Goal: Feedback & Contribution: Submit feedback/report problem

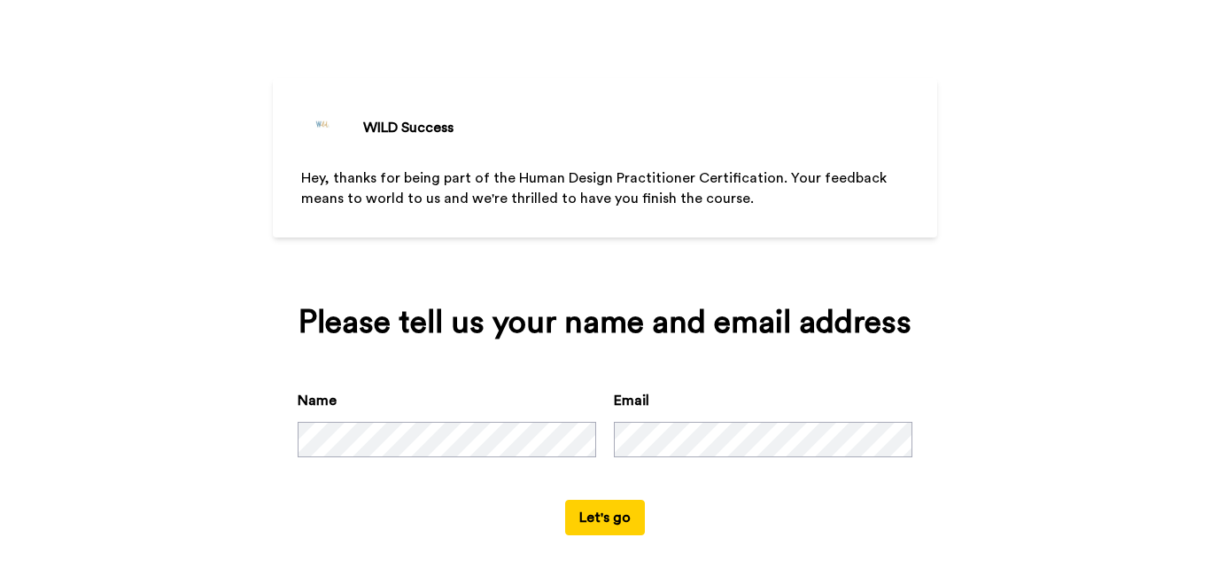
scroll to position [59, 0]
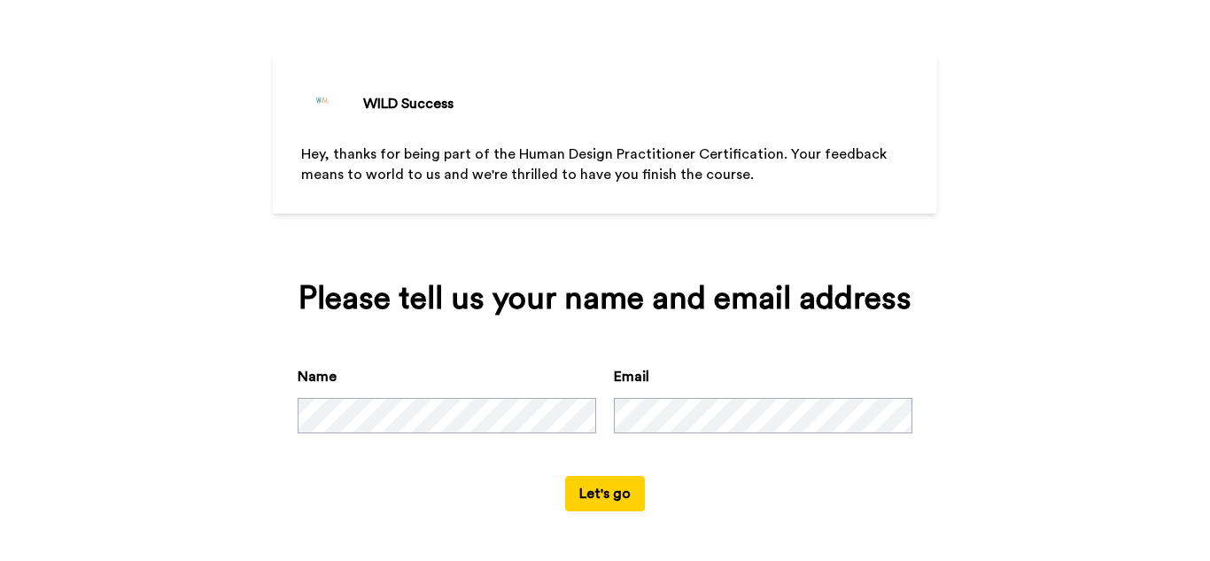
click at [595, 493] on button "Let's go" at bounding box center [605, 493] width 80 height 35
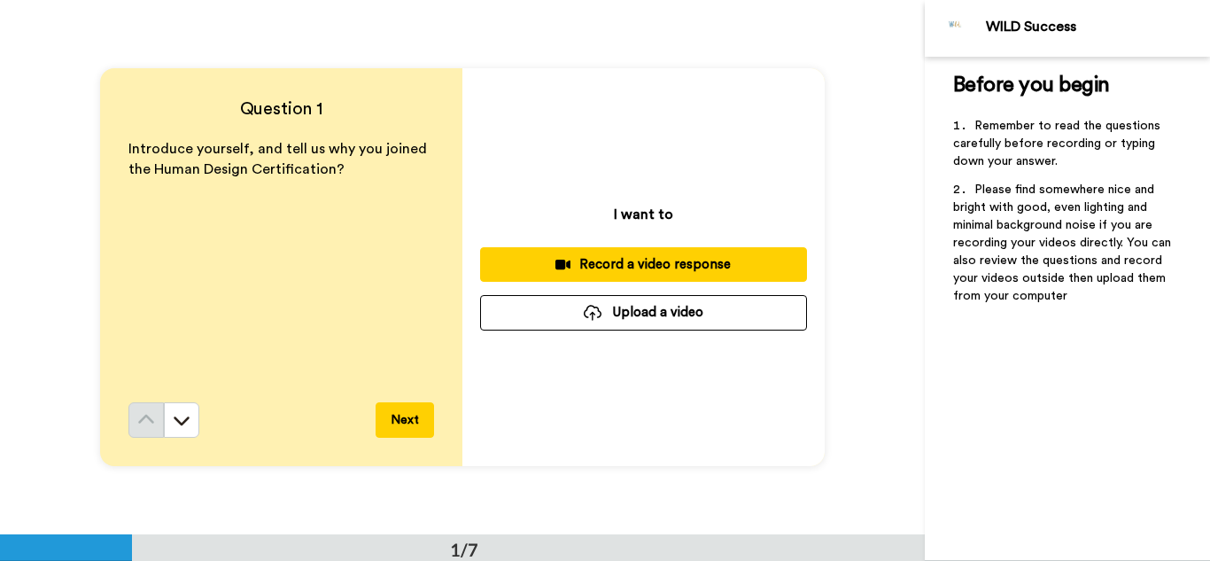
click at [640, 269] on div "Record a video response" at bounding box center [643, 264] width 299 height 19
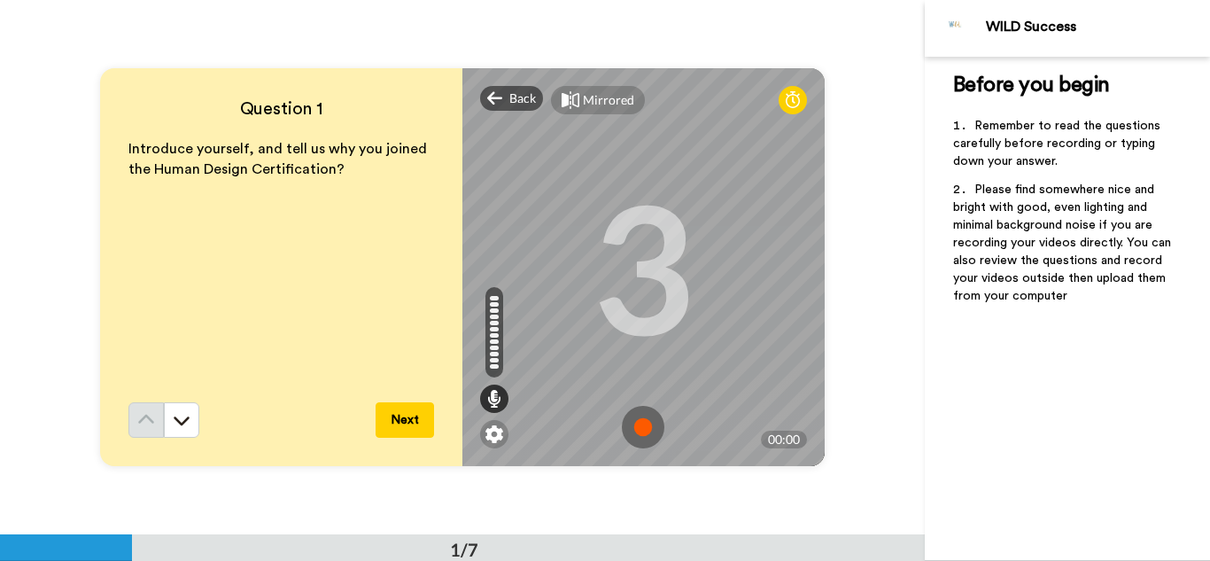
click at [423, 427] on button "Next" at bounding box center [405, 419] width 58 height 35
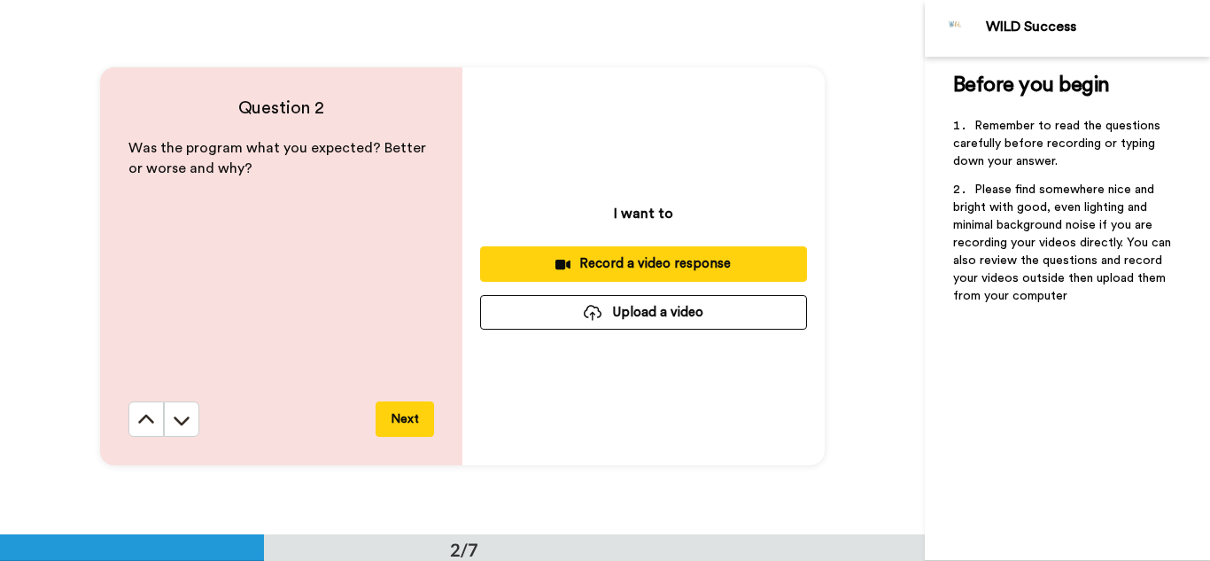
scroll to position [534, 0]
click at [408, 416] on button "Next" at bounding box center [405, 418] width 58 height 35
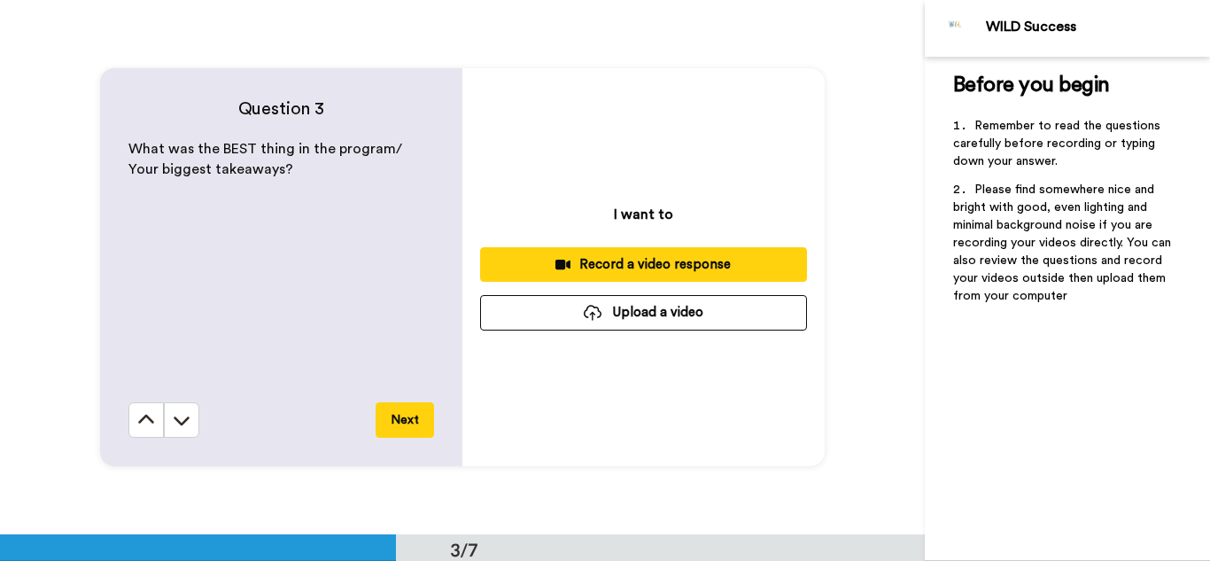
scroll to position [1069, 0]
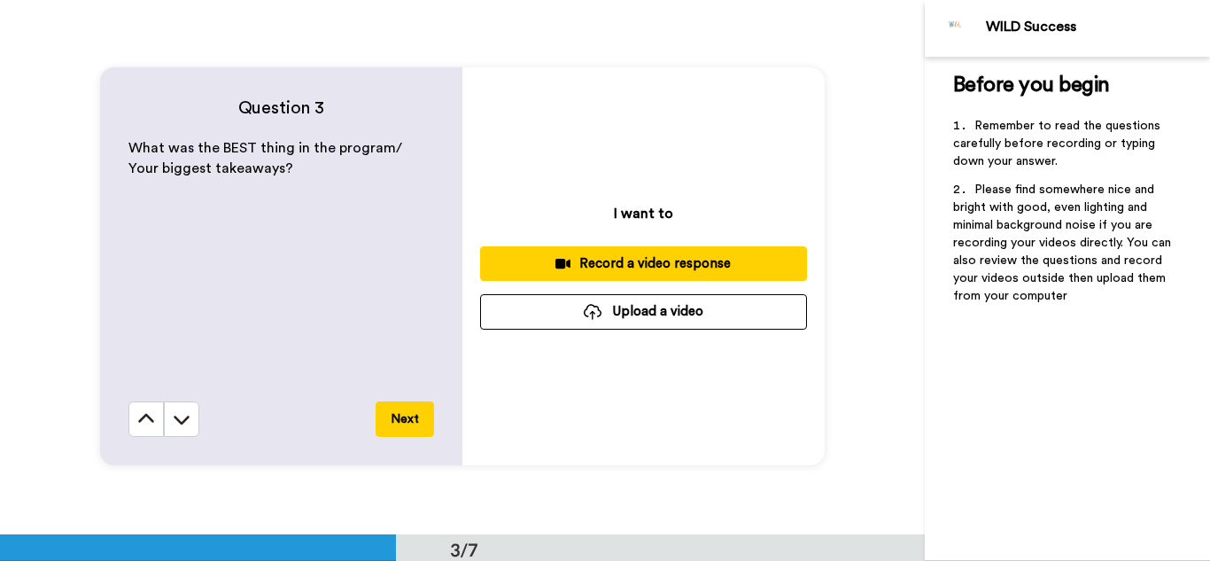
click at [757, 262] on div "Record a video response" at bounding box center [643, 263] width 299 height 19
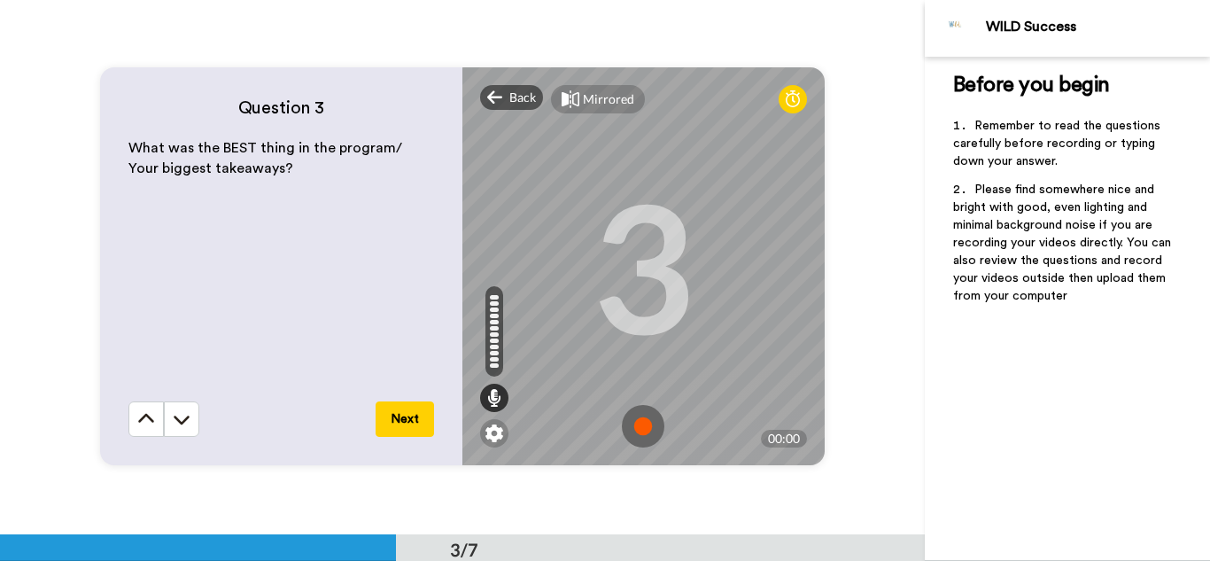
click at [394, 420] on button "Next" at bounding box center [405, 418] width 58 height 35
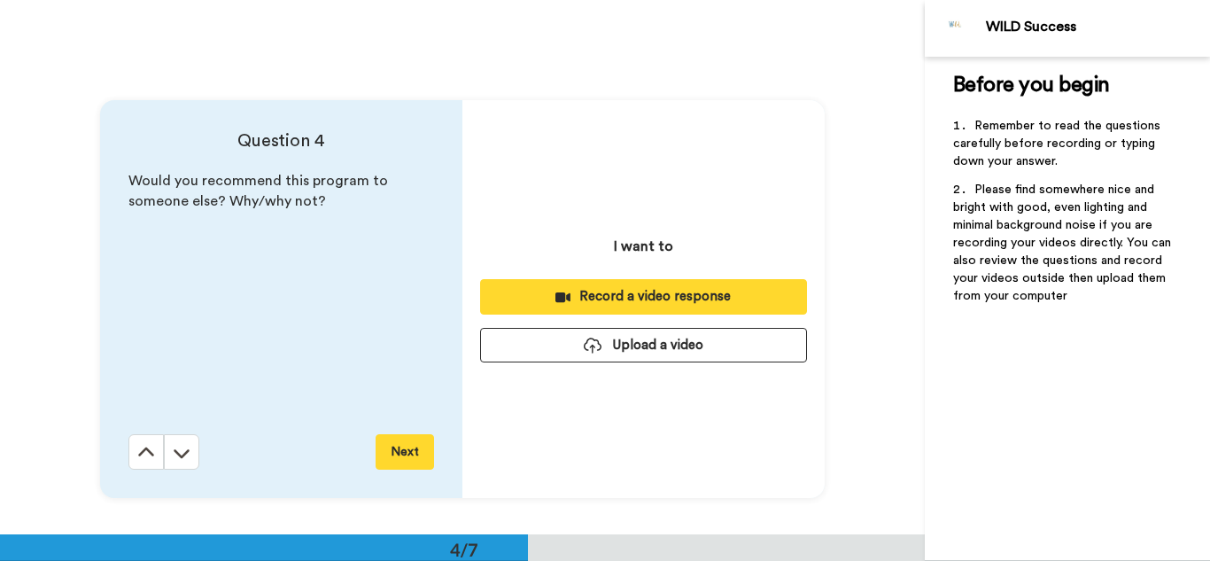
scroll to position [1602, 0]
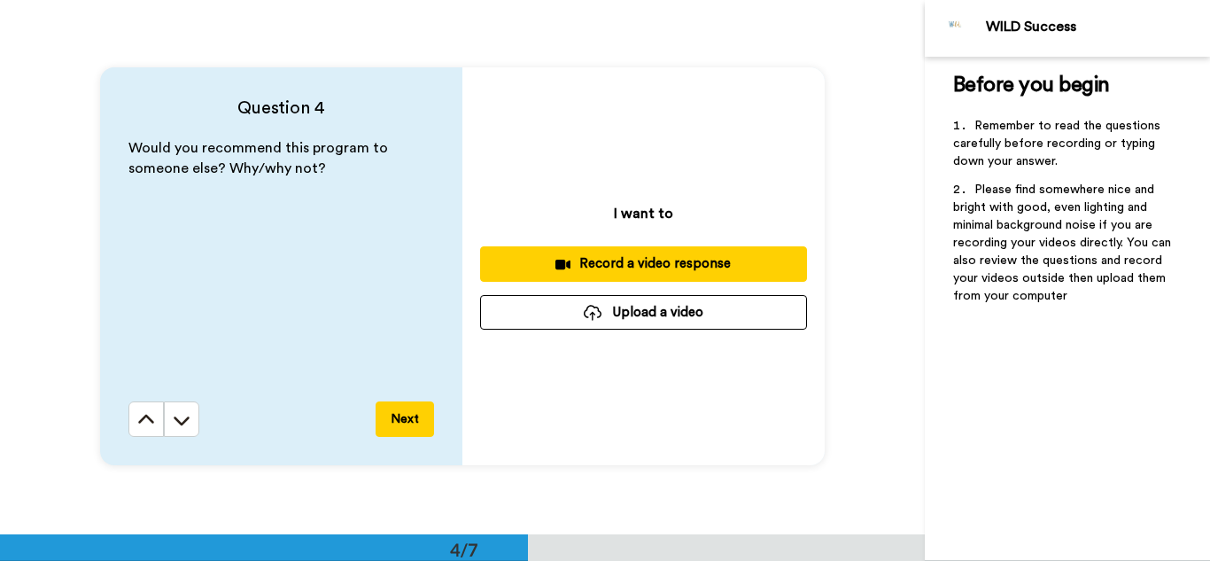
click at [608, 265] on div "Record a video response" at bounding box center [643, 263] width 299 height 19
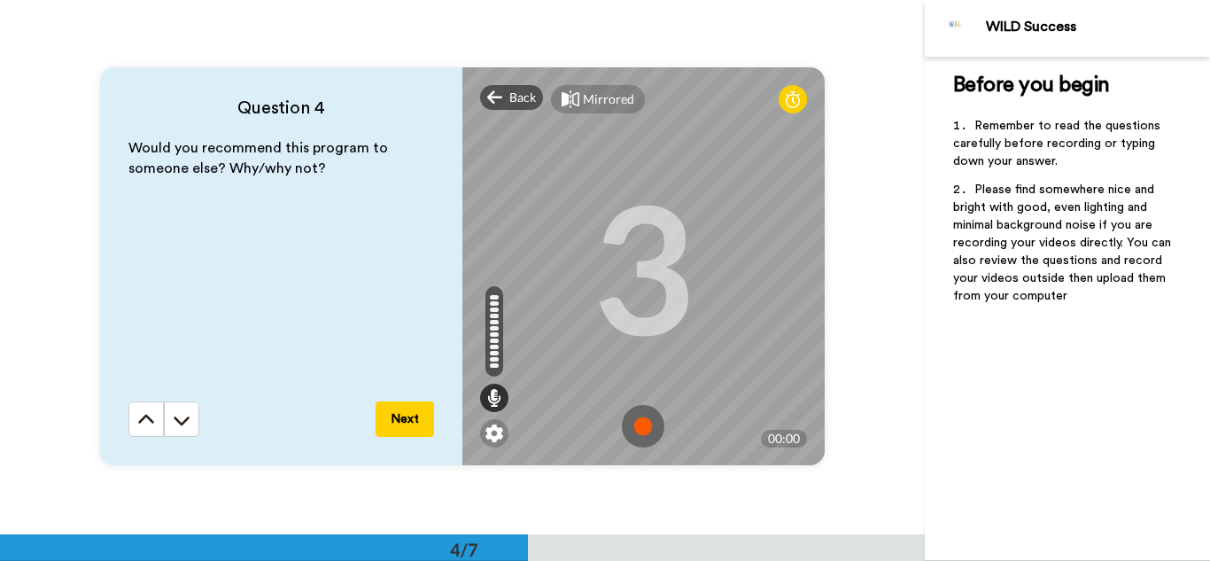
click at [422, 424] on button "Next" at bounding box center [405, 418] width 58 height 35
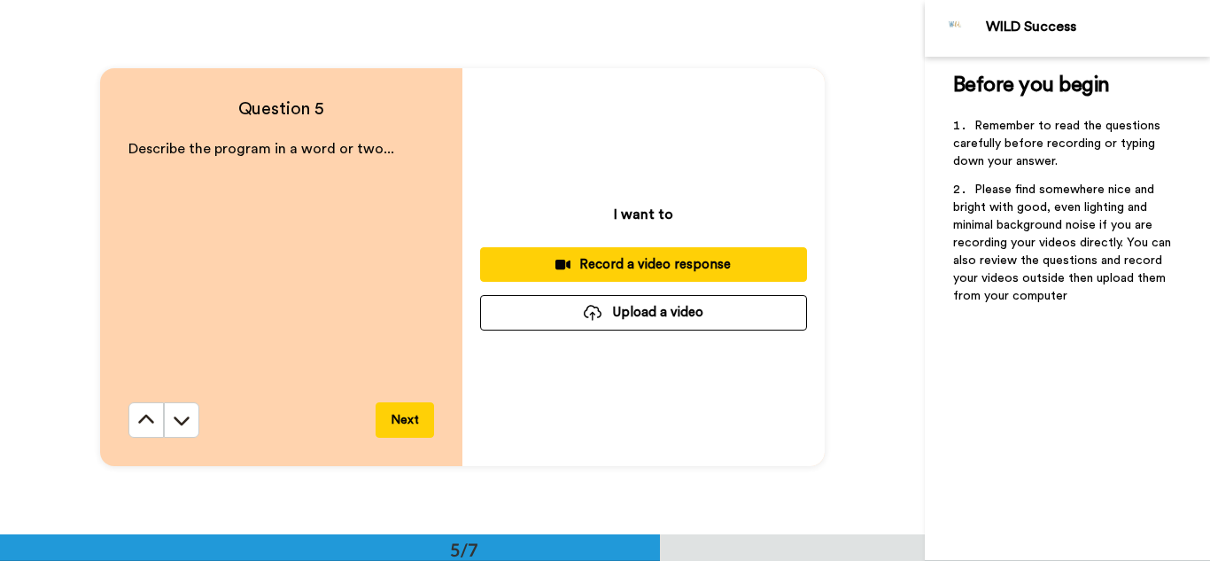
scroll to position [2136, 0]
click at [646, 264] on div "Record a video response" at bounding box center [643, 263] width 299 height 19
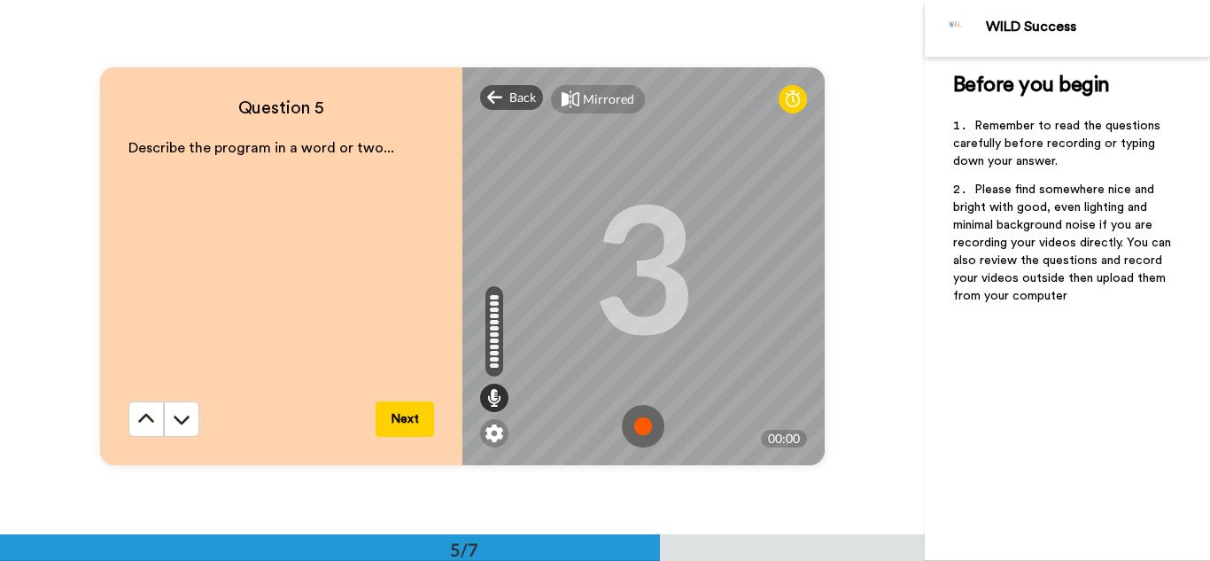
click at [414, 420] on button "Next" at bounding box center [405, 418] width 58 height 35
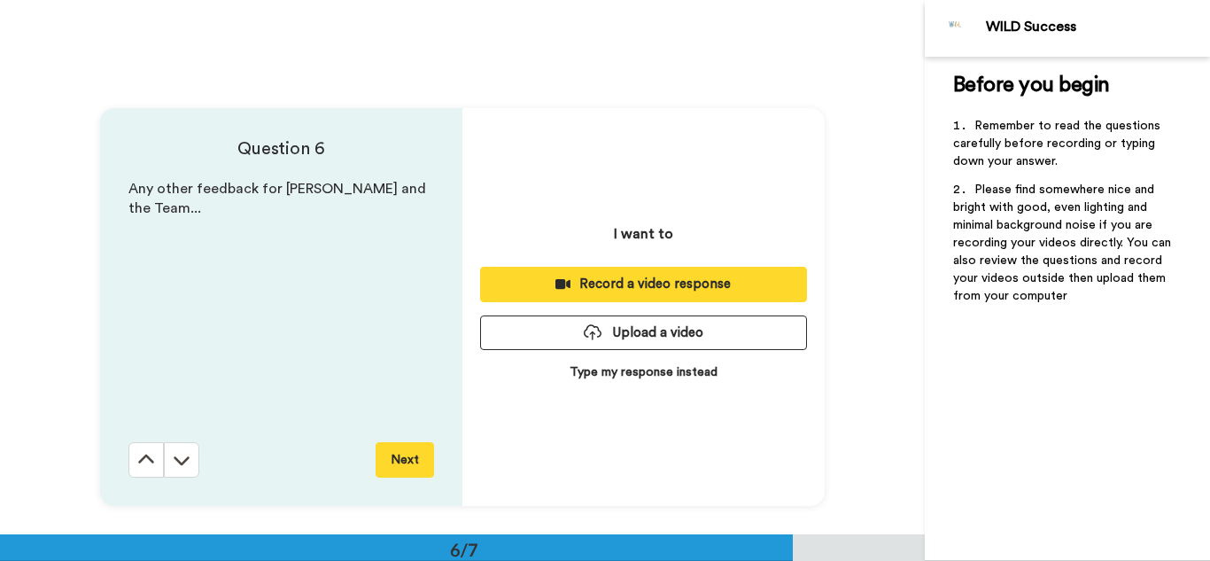
scroll to position [2670, 0]
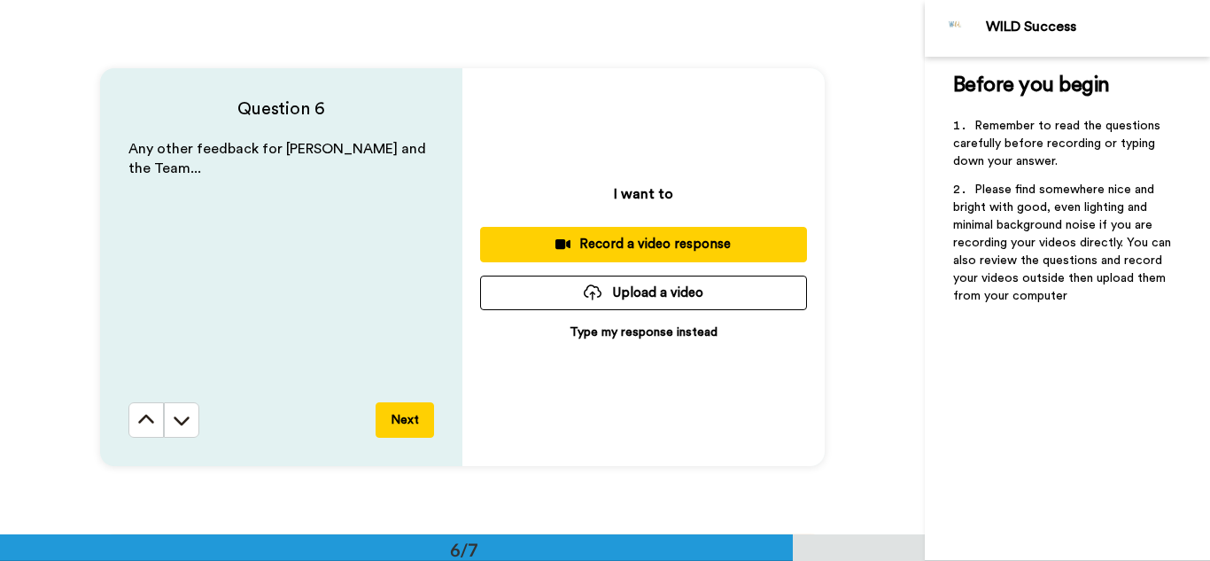
click at [628, 246] on div "Record a video response" at bounding box center [643, 244] width 299 height 19
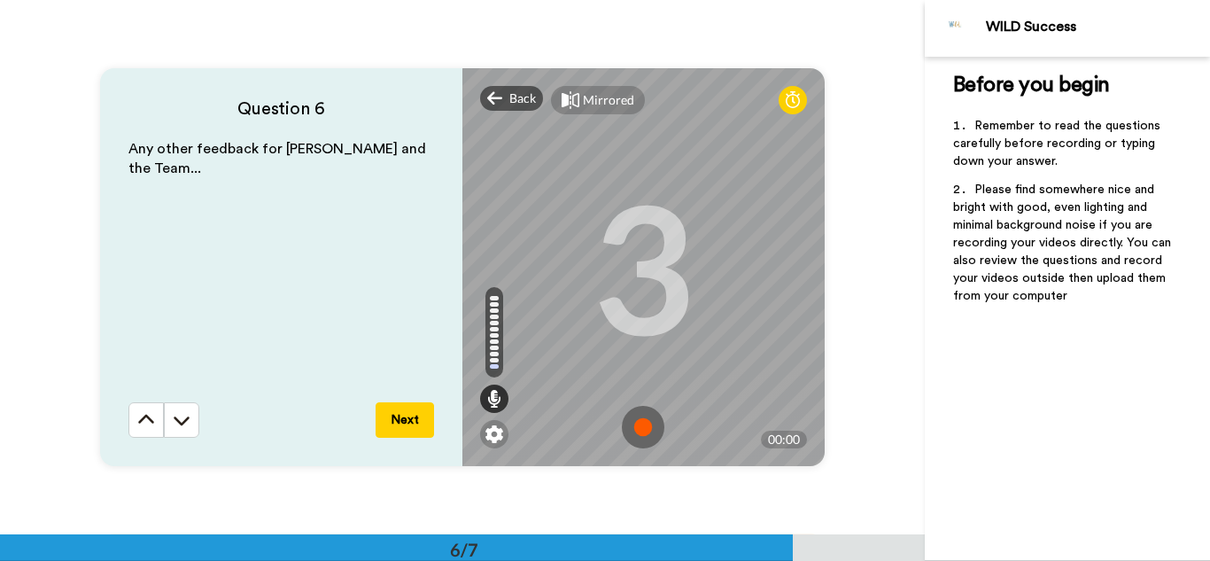
click at [393, 420] on button "Next" at bounding box center [405, 419] width 58 height 35
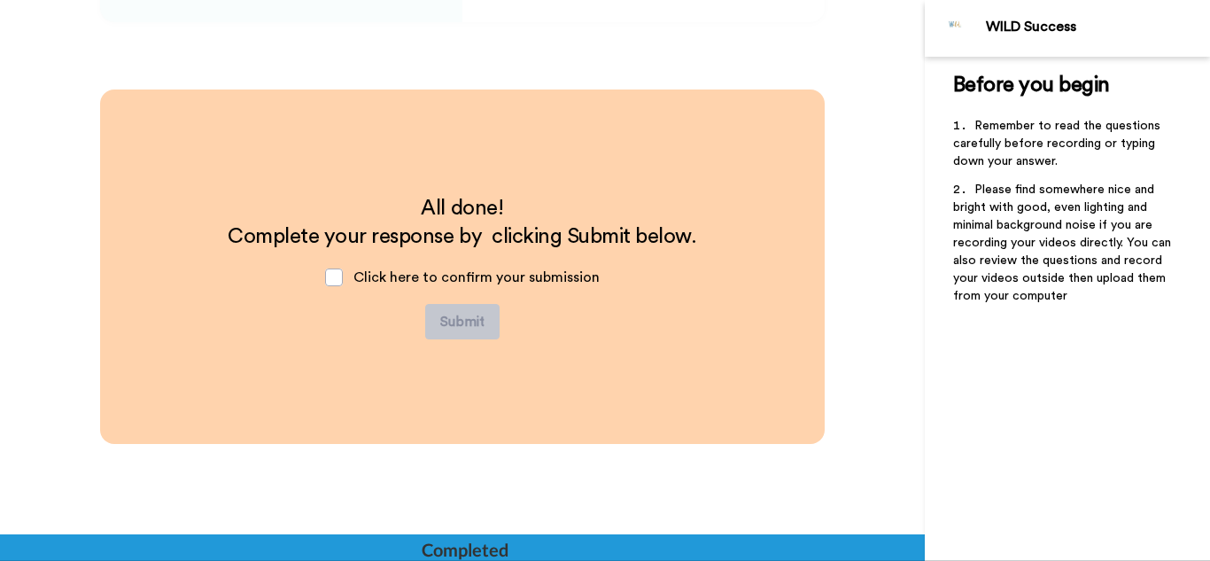
scroll to position [3115, 0]
click at [327, 276] on span at bounding box center [334, 277] width 18 height 18
click at [334, 274] on span at bounding box center [334, 277] width 18 height 18
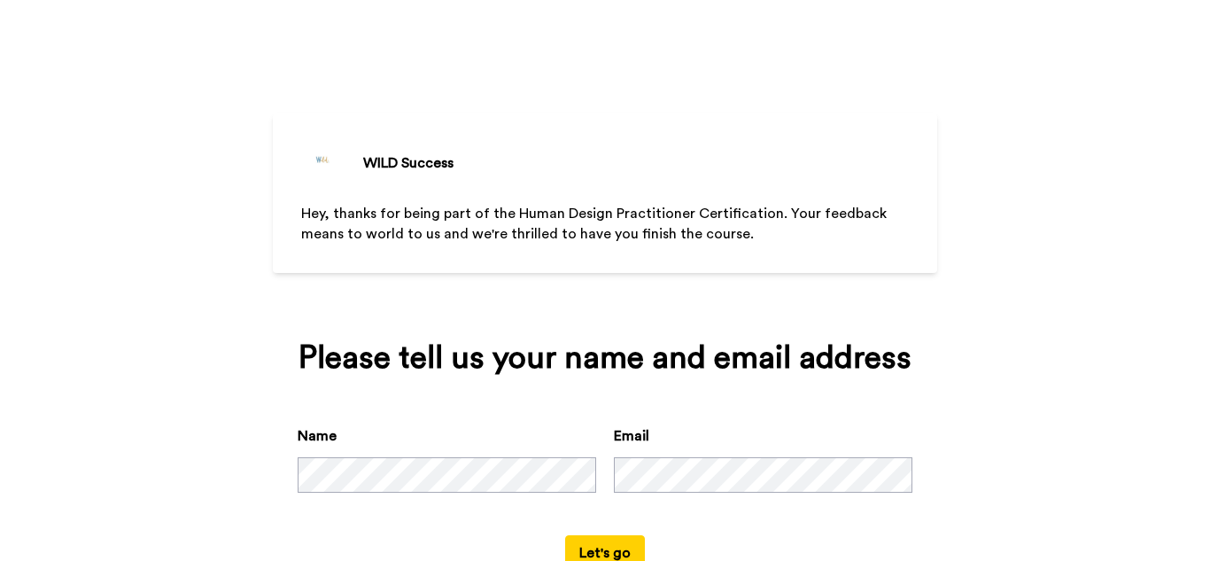
click at [610, 548] on button "Let's go" at bounding box center [605, 552] width 80 height 35
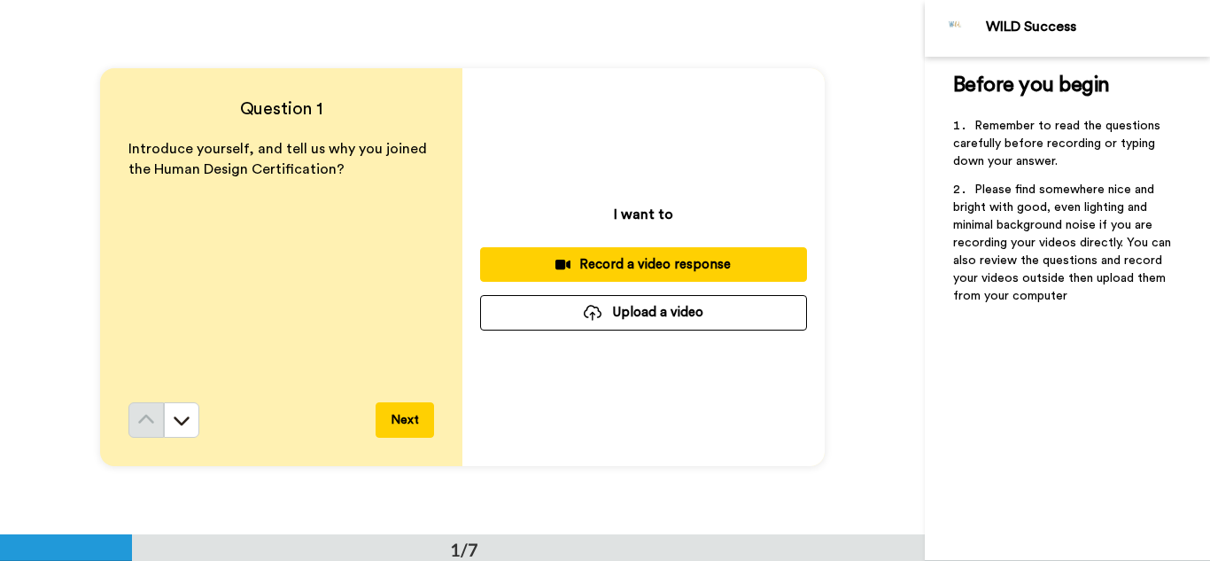
click at [651, 267] on div "Record a video response" at bounding box center [643, 264] width 299 height 19
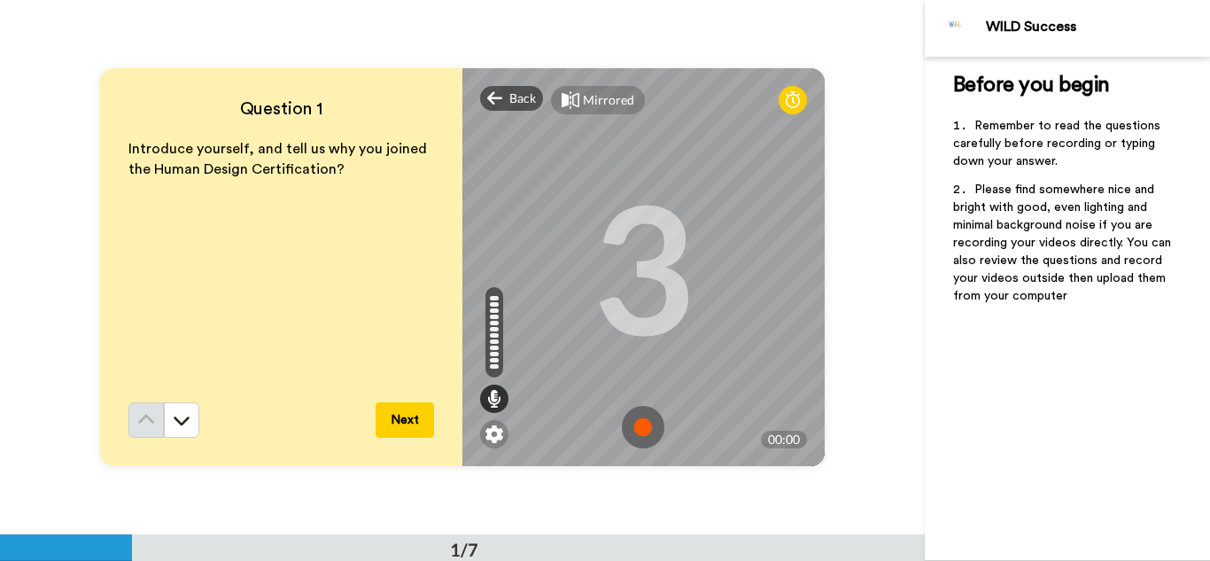
click at [386, 418] on button "Next" at bounding box center [405, 419] width 58 height 35
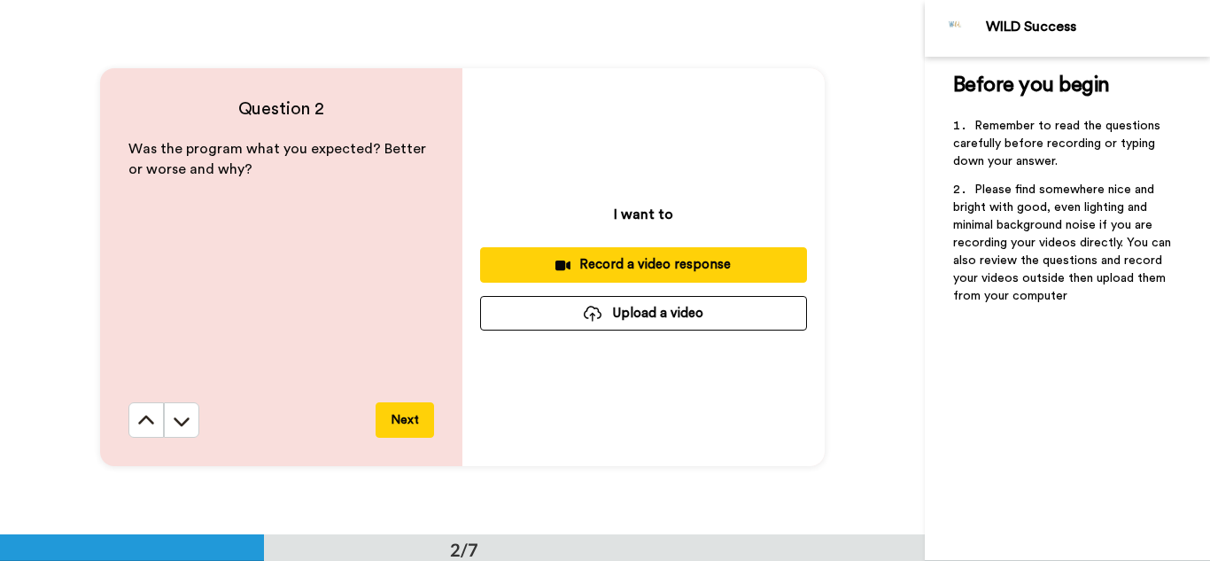
scroll to position [534, 0]
click at [598, 263] on div "Record a video response" at bounding box center [643, 263] width 299 height 19
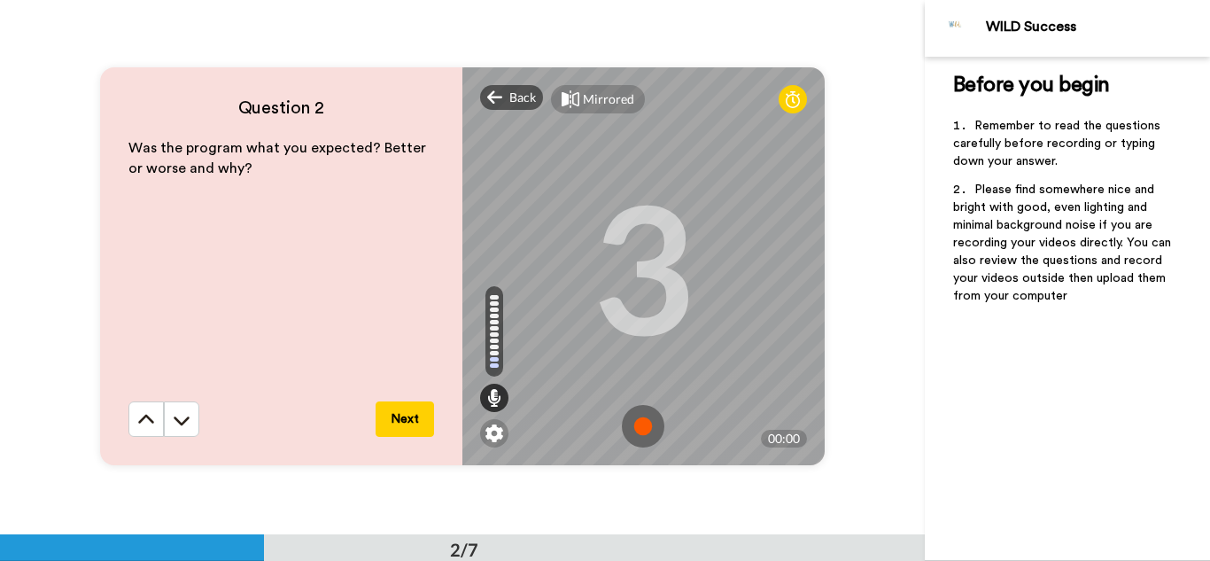
click at [418, 412] on button "Next" at bounding box center [405, 418] width 58 height 35
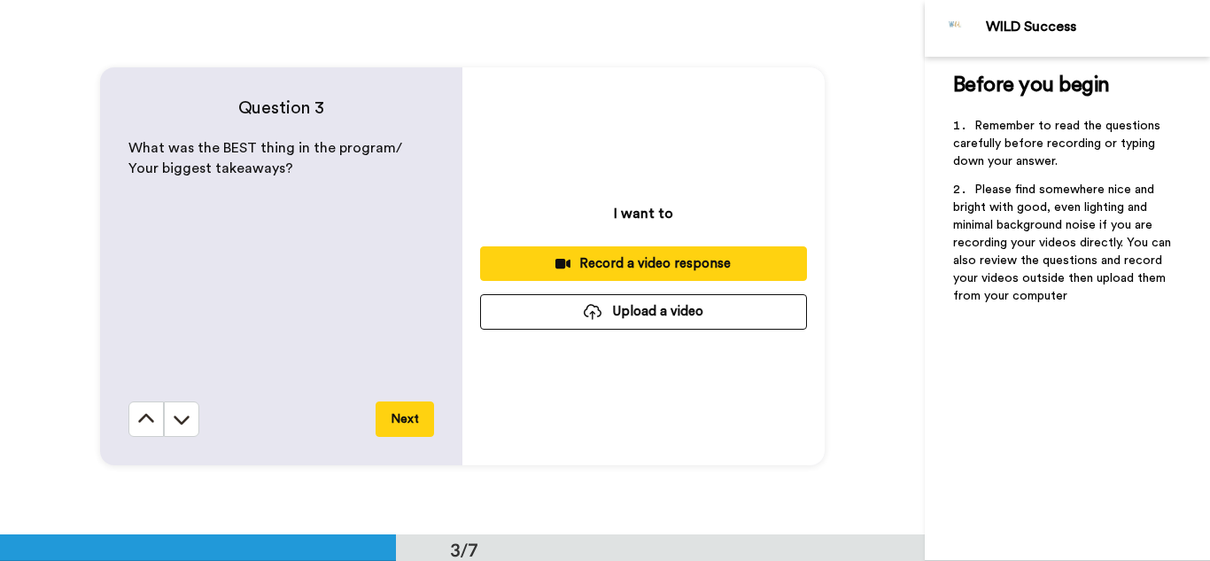
scroll to position [1069, 0]
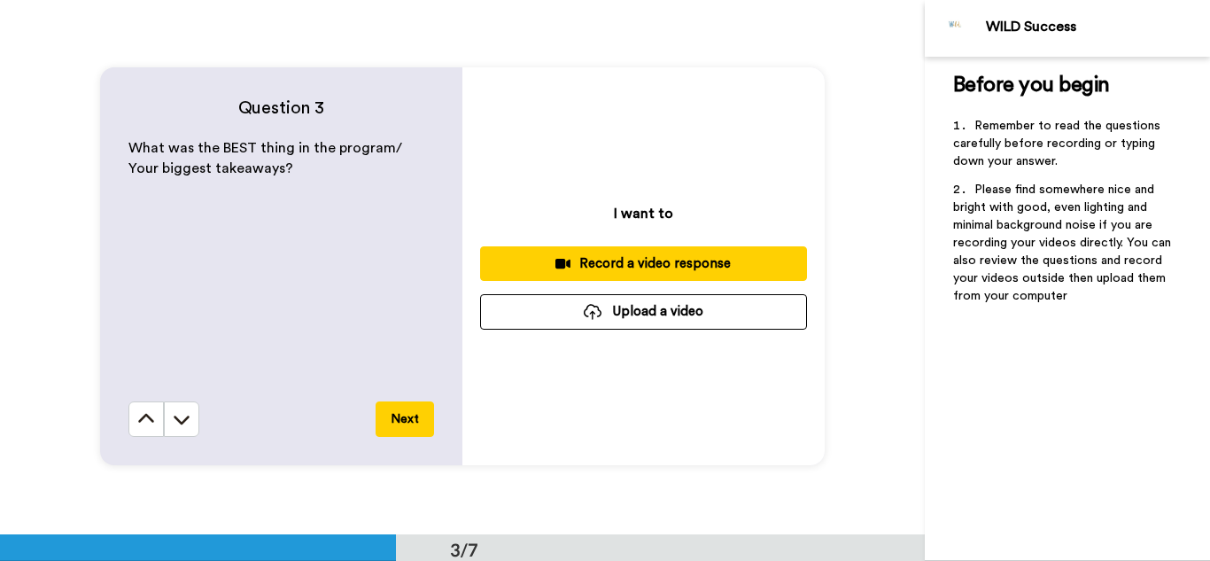
click at [643, 275] on button "Record a video response" at bounding box center [643, 263] width 327 height 35
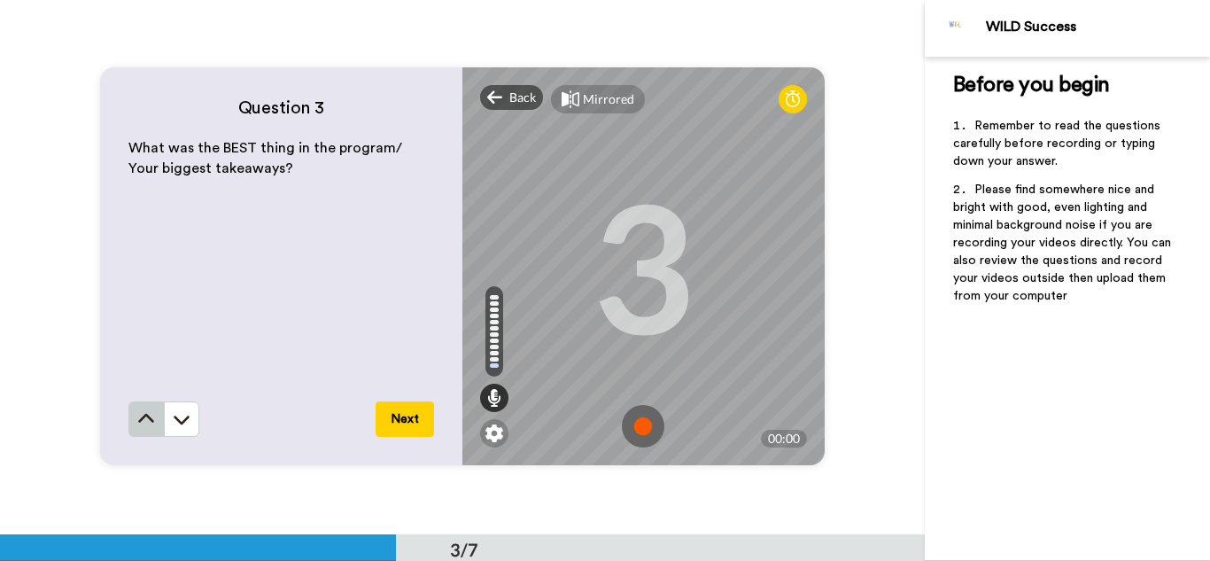
click at [153, 413] on button at bounding box center [145, 418] width 35 height 35
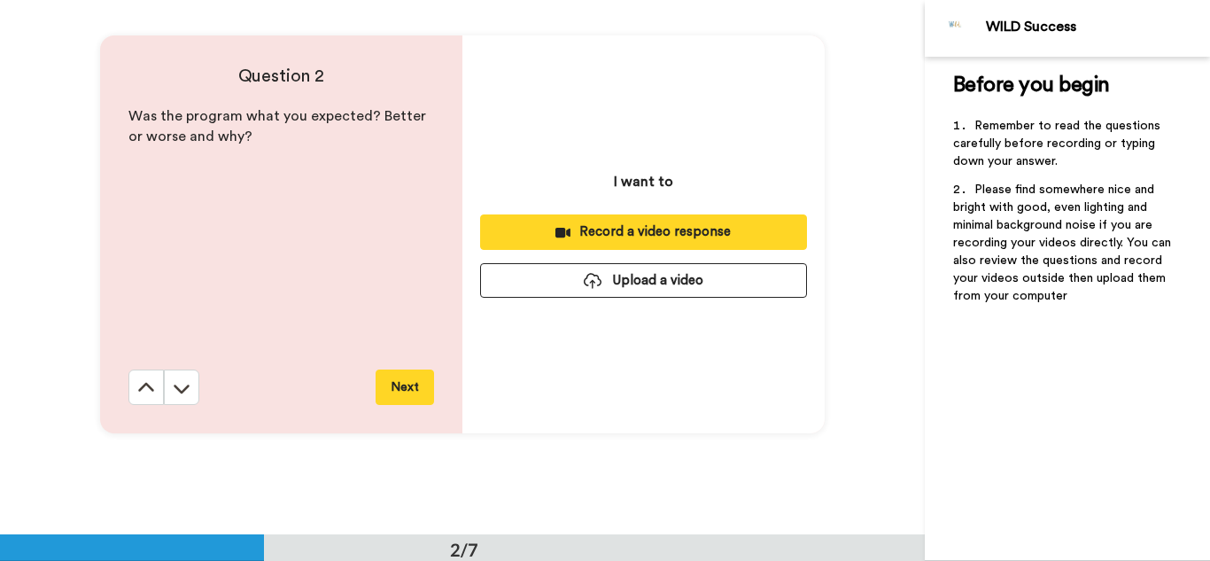
scroll to position [534, 0]
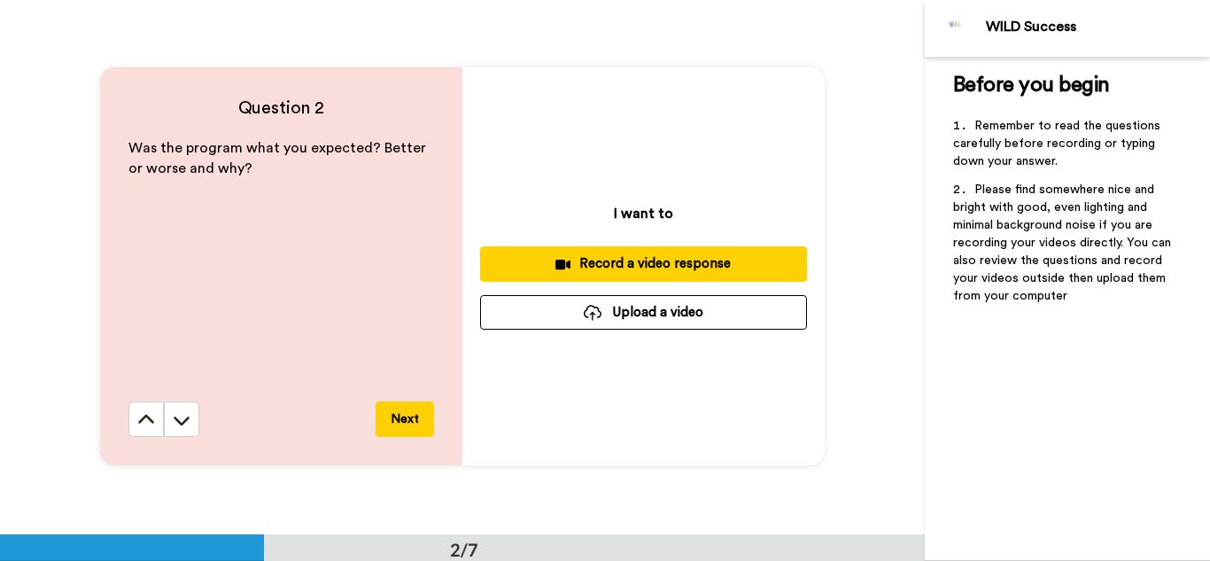
click at [153, 413] on button at bounding box center [145, 418] width 35 height 35
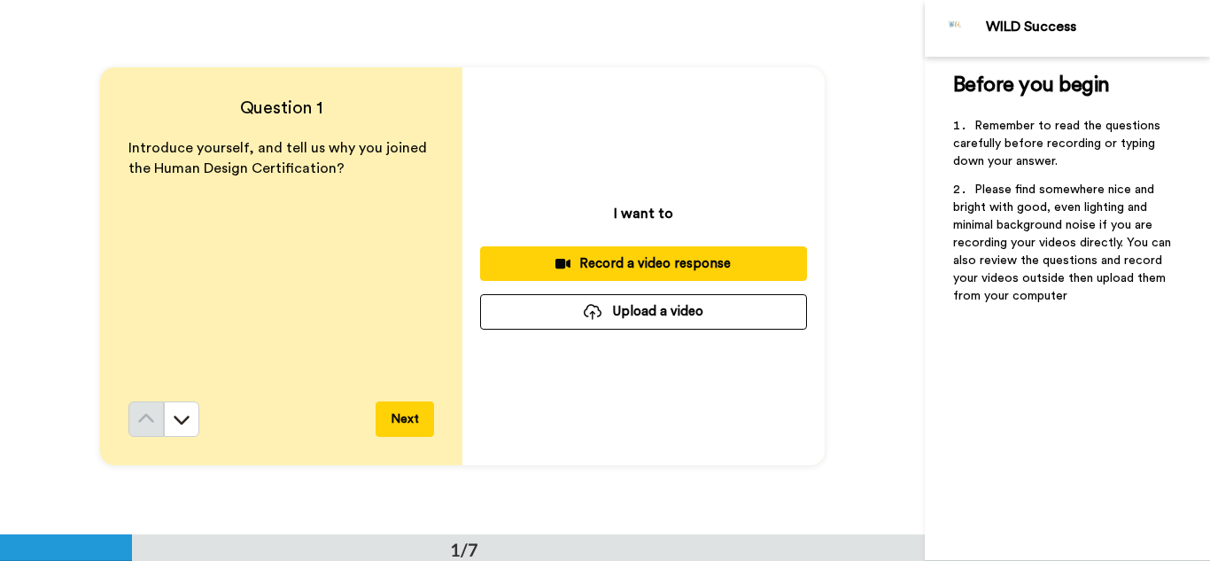
scroll to position [0, 0]
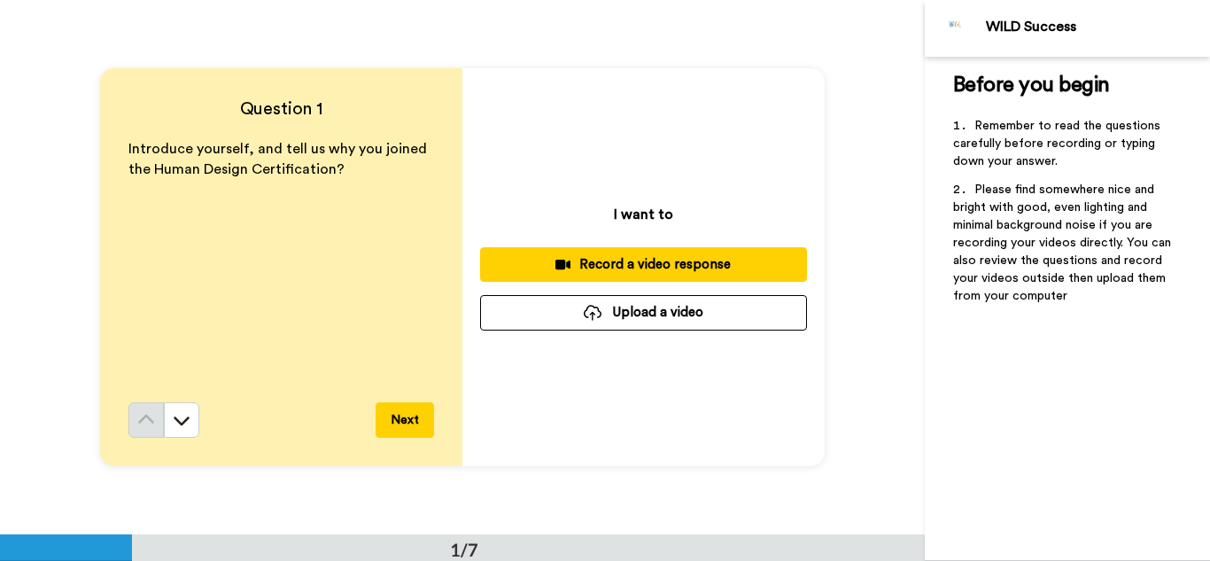
click at [592, 250] on button "Record a video response" at bounding box center [643, 264] width 327 height 35
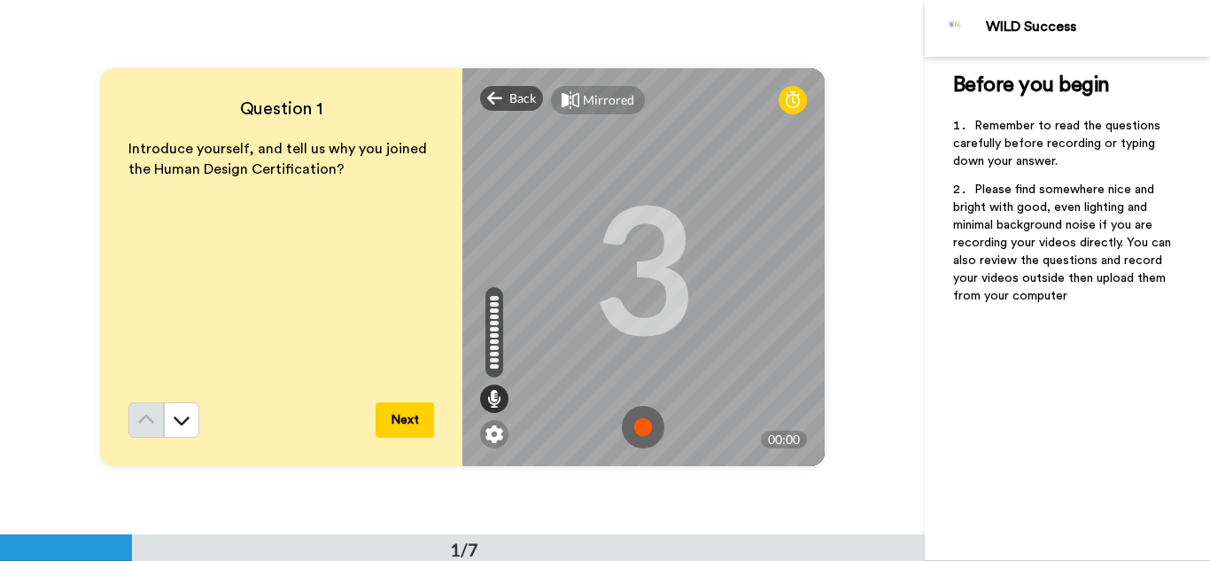
click at [634, 425] on img at bounding box center [643, 427] width 43 height 43
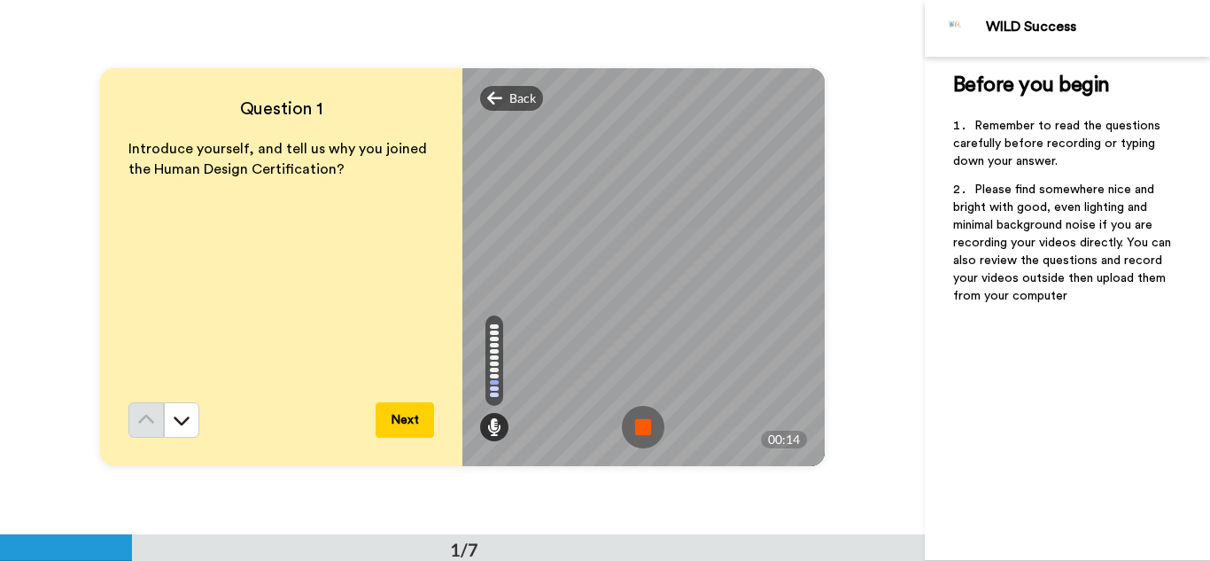
click at [634, 425] on img at bounding box center [643, 427] width 43 height 43
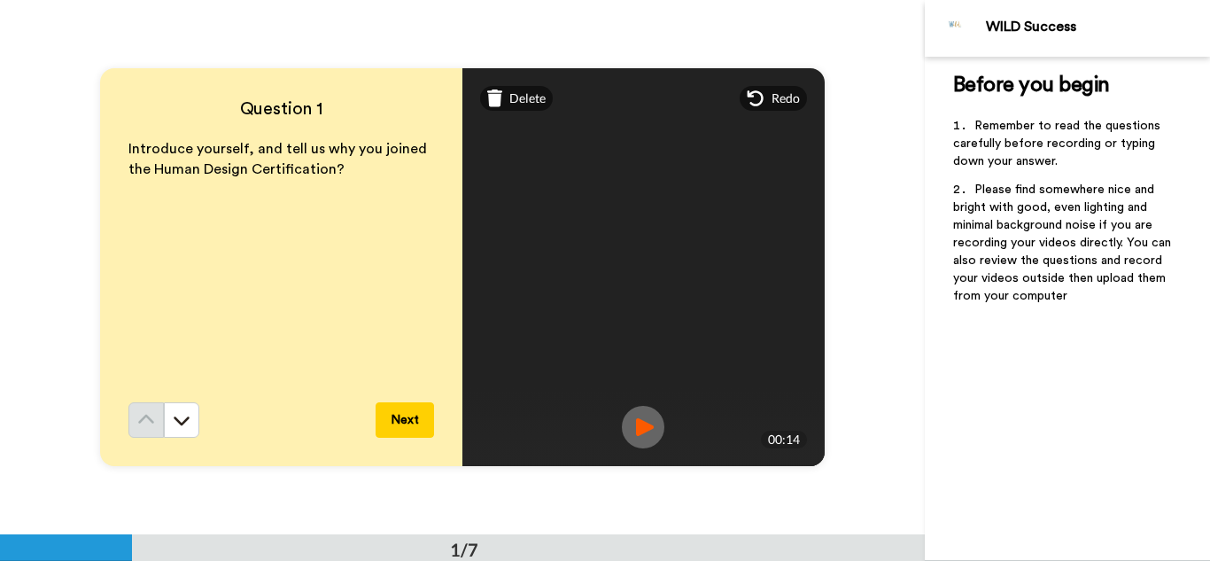
click at [400, 419] on button "Next" at bounding box center [405, 419] width 58 height 35
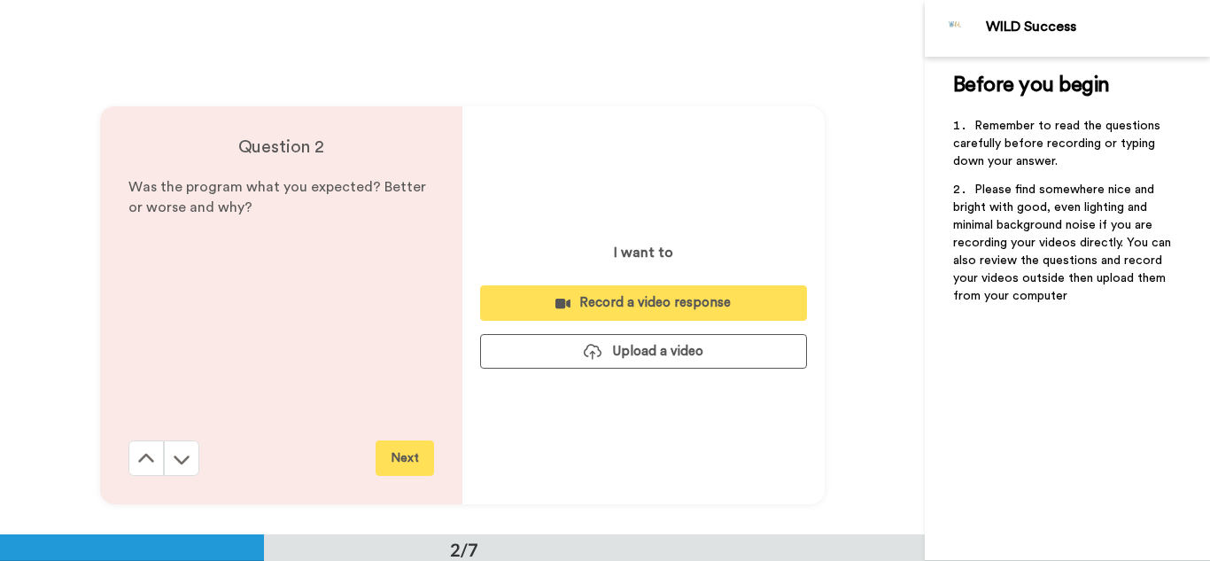
scroll to position [534, 0]
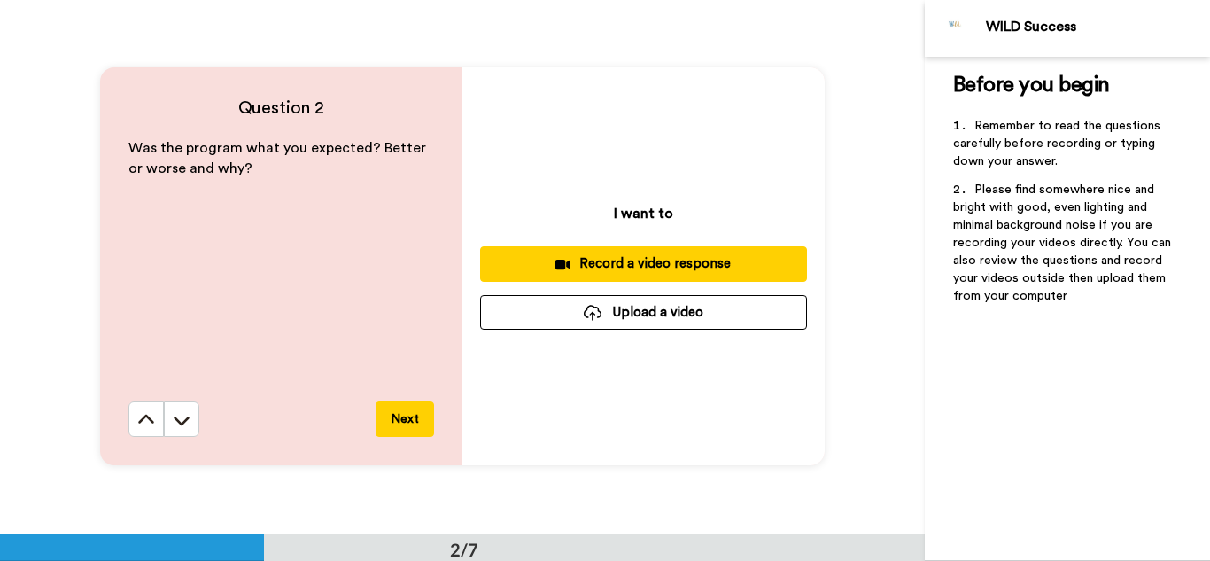
click at [710, 260] on div "Record a video response" at bounding box center [643, 263] width 299 height 19
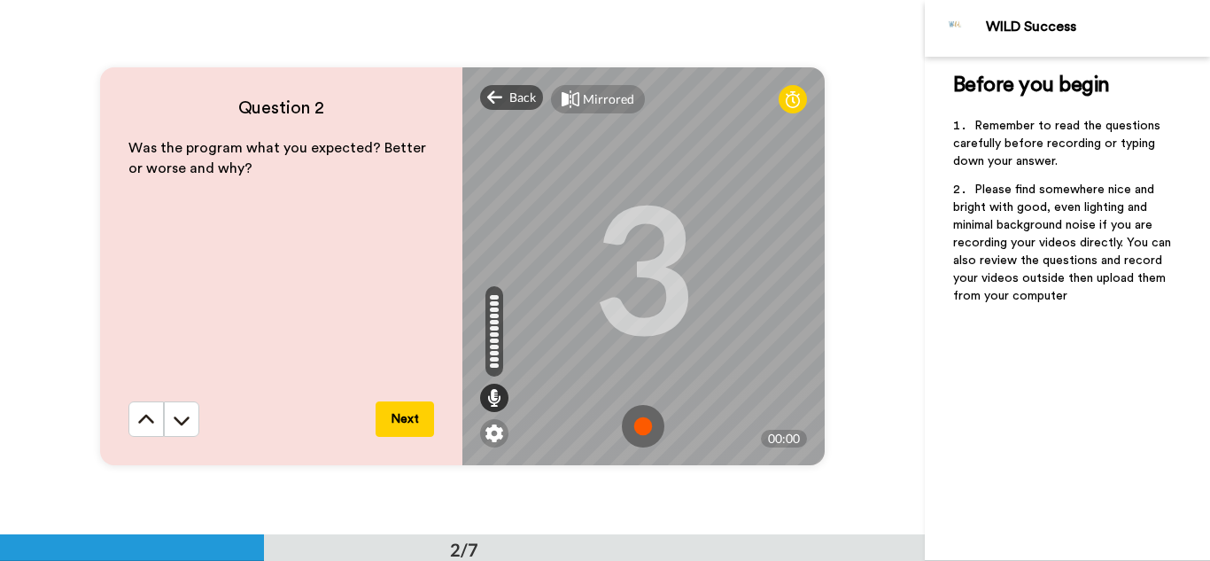
click at [643, 419] on img at bounding box center [643, 426] width 43 height 43
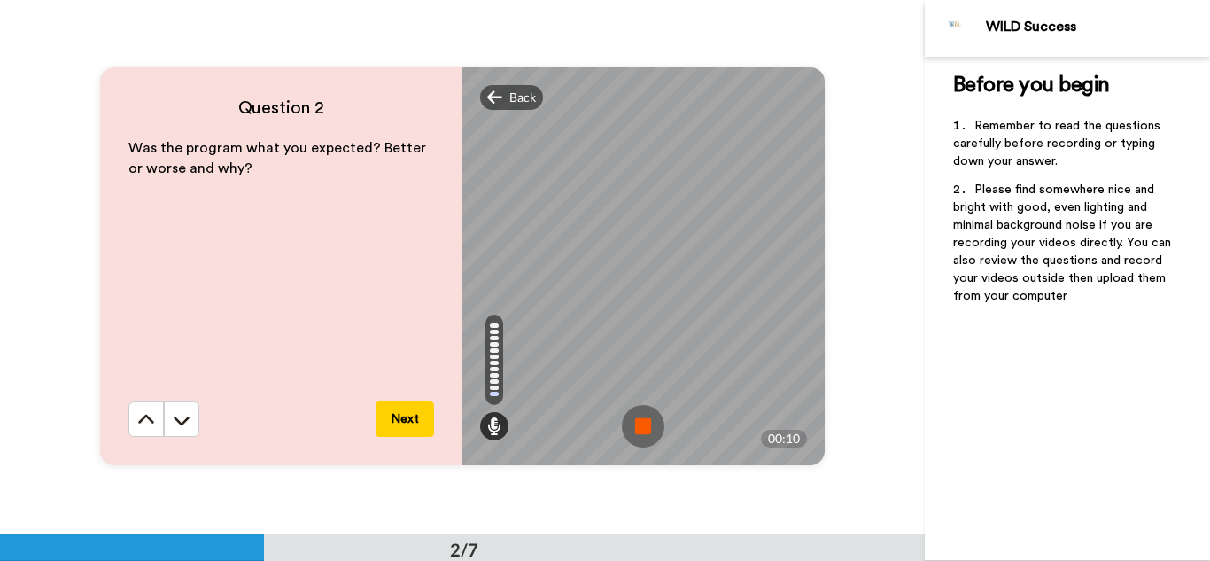
click at [643, 419] on img at bounding box center [643, 426] width 43 height 43
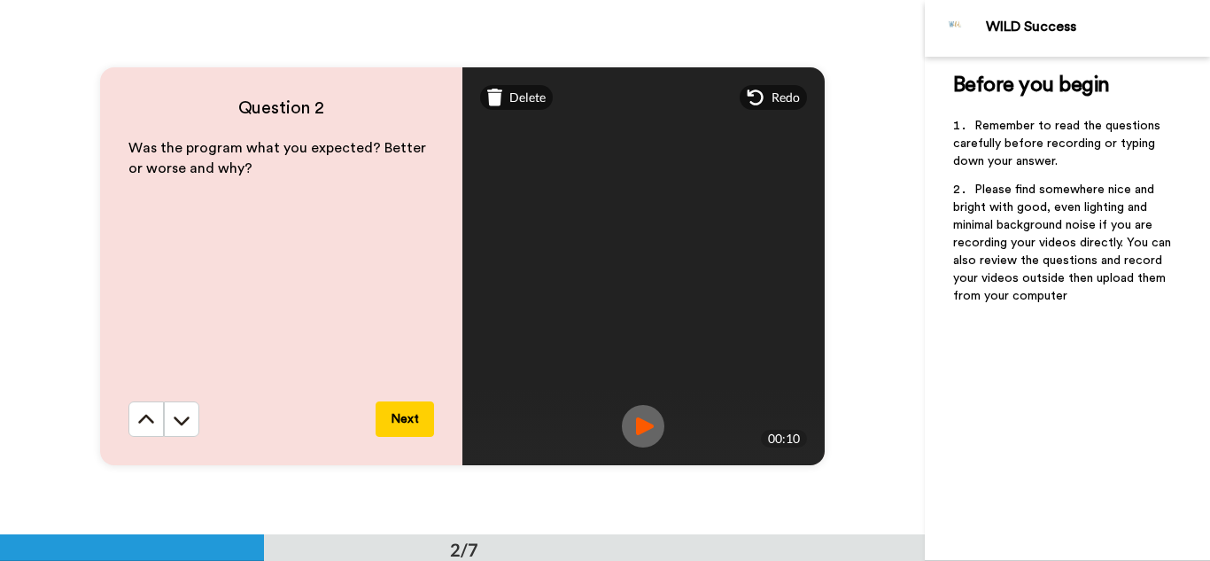
click at [416, 416] on button "Next" at bounding box center [405, 418] width 58 height 35
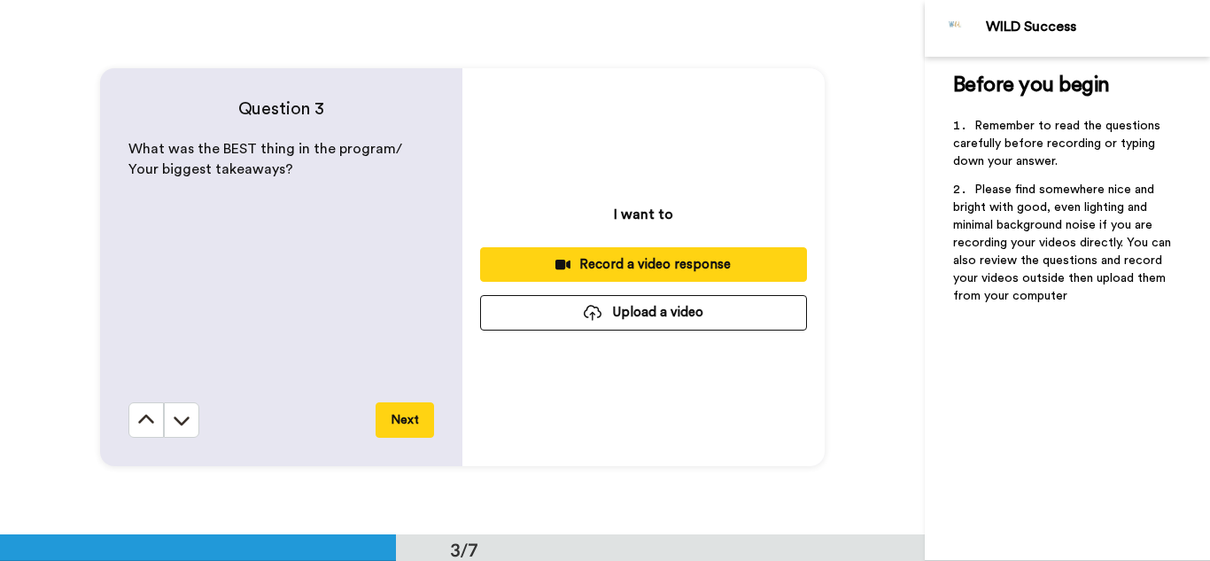
scroll to position [1069, 0]
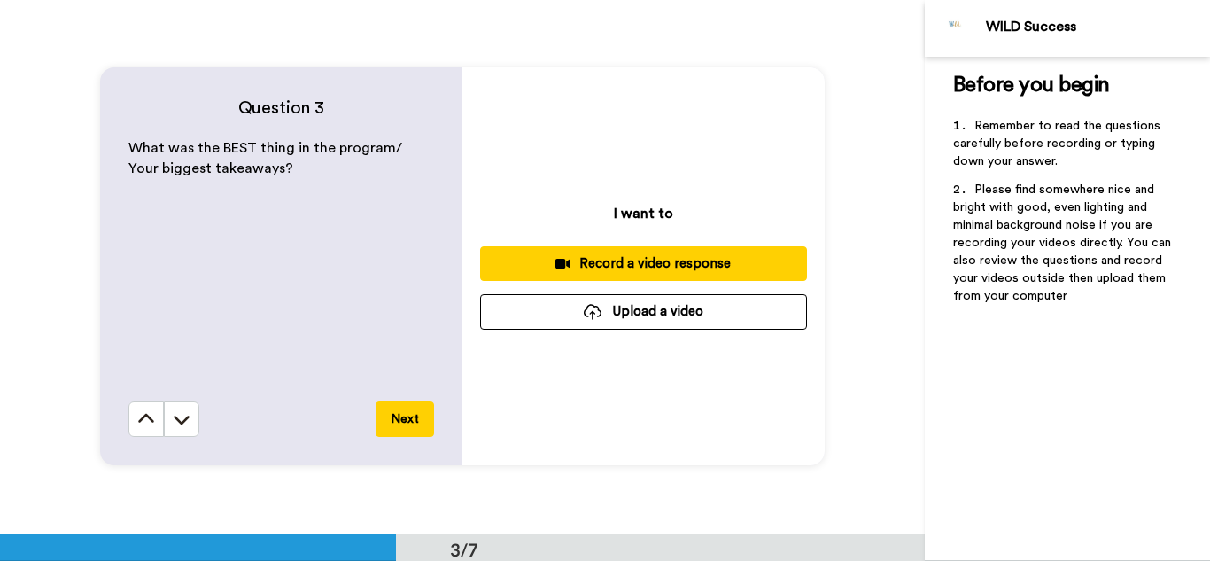
click at [673, 259] on div "Record a video response" at bounding box center [643, 263] width 299 height 19
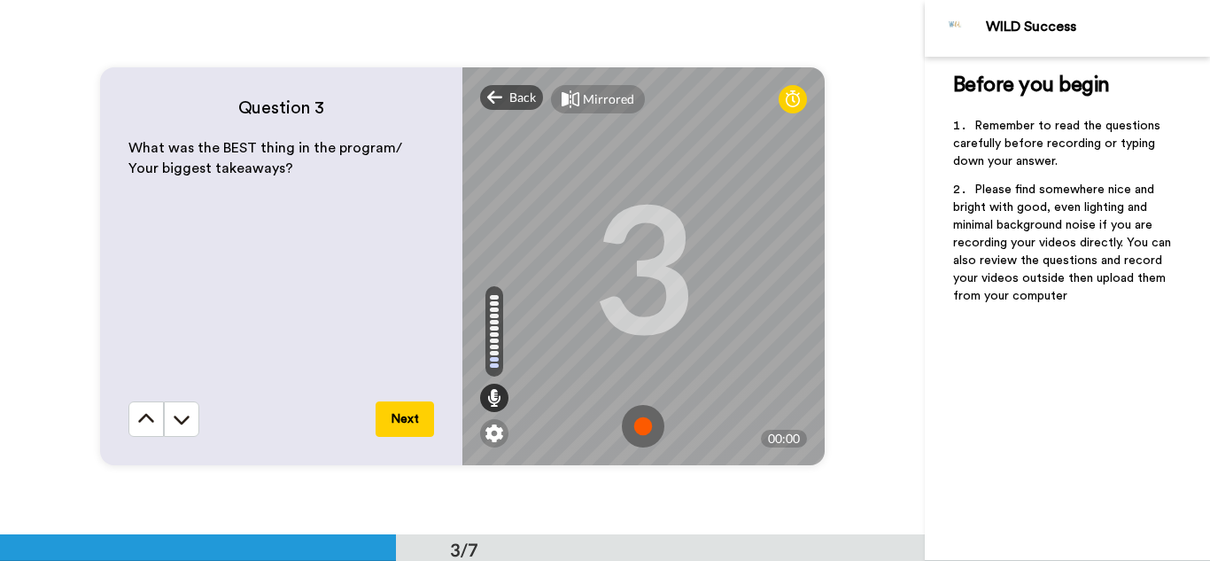
click at [647, 432] on img at bounding box center [643, 426] width 43 height 43
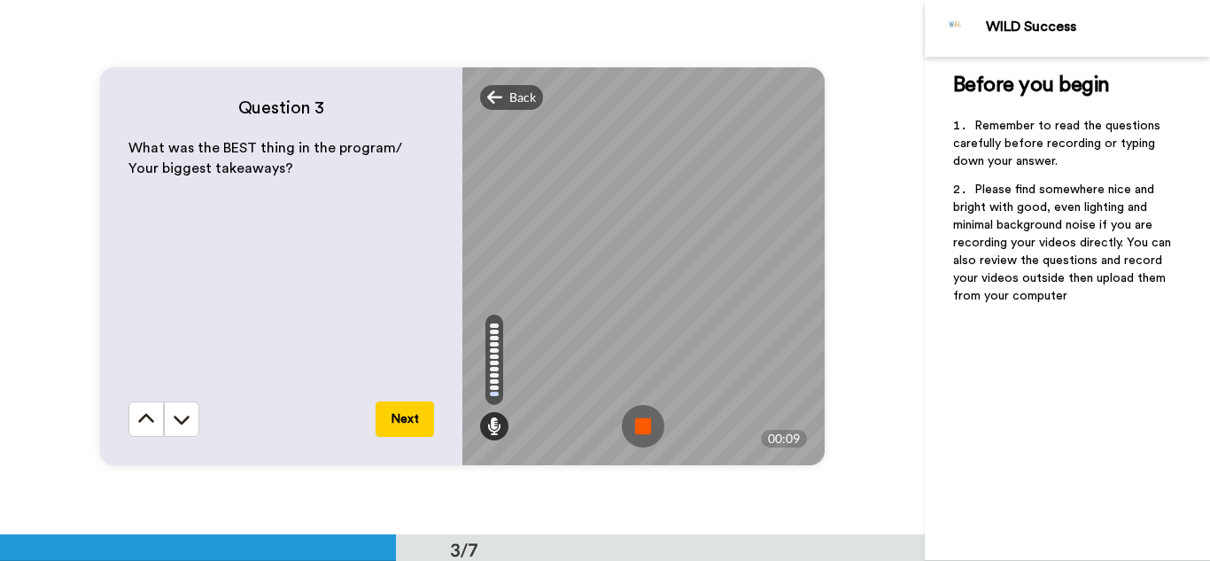
click at [647, 432] on img at bounding box center [643, 426] width 43 height 43
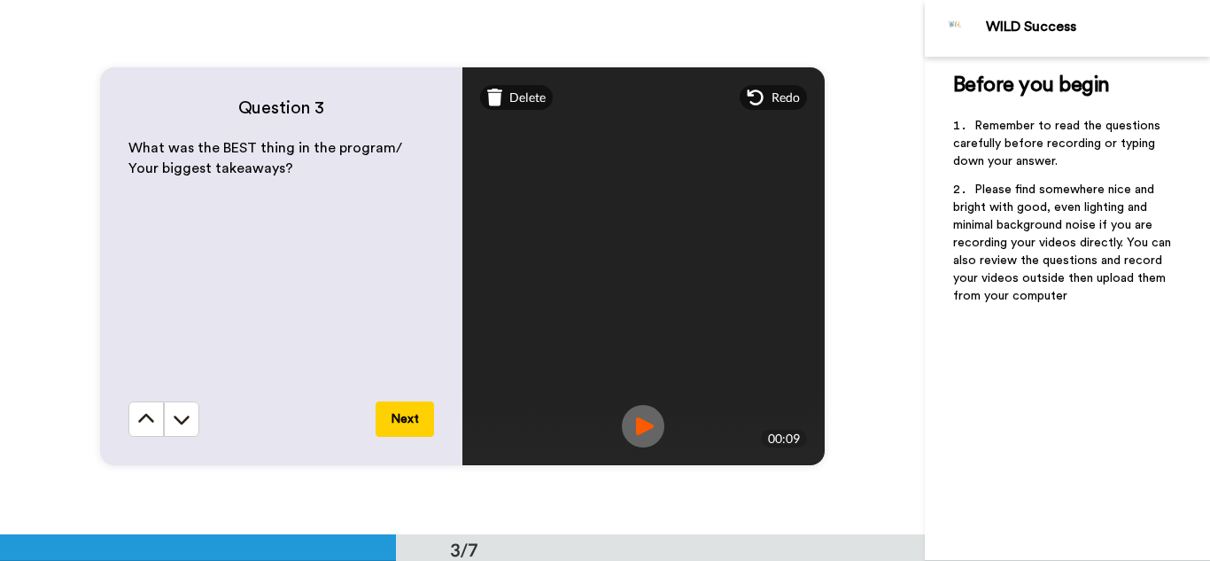
click at [410, 416] on button "Next" at bounding box center [405, 418] width 58 height 35
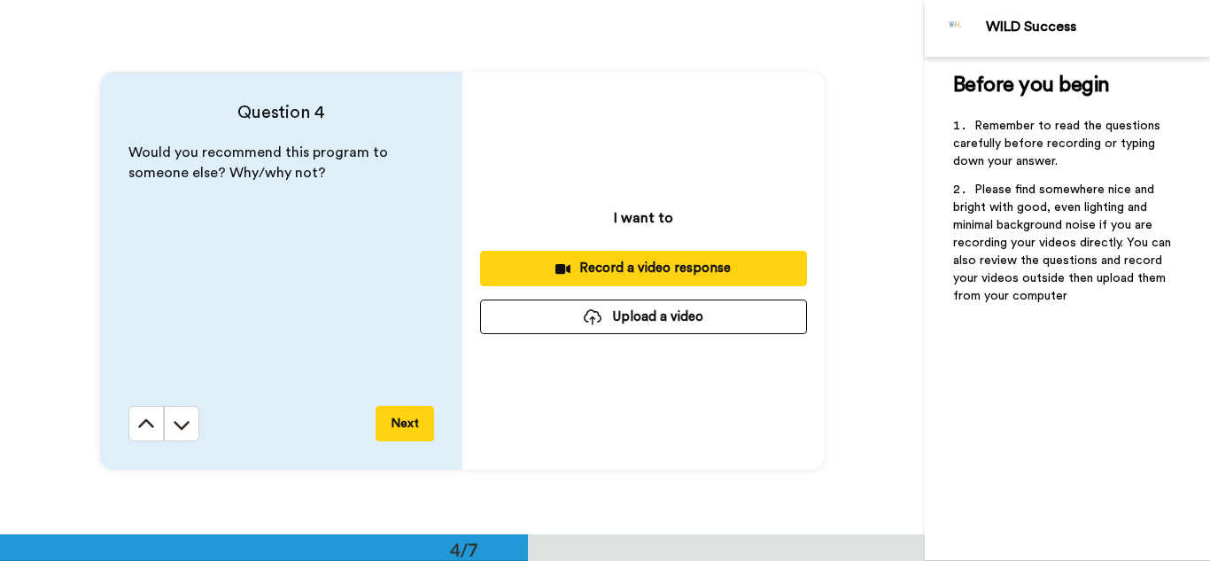
scroll to position [1602, 0]
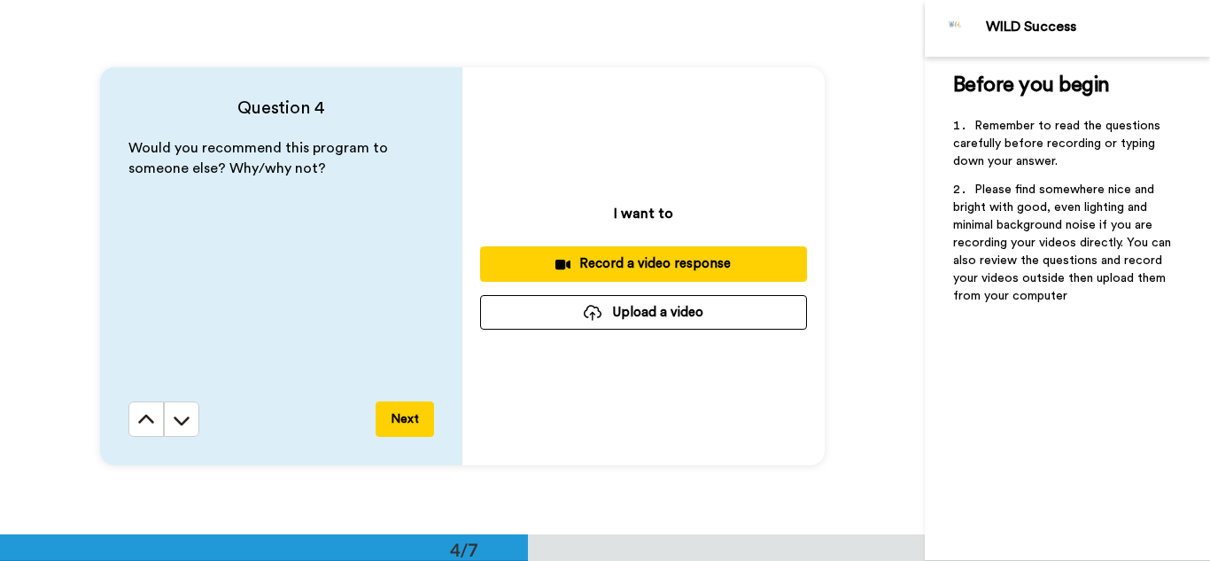
click at [618, 268] on div "Record a video response" at bounding box center [643, 263] width 299 height 19
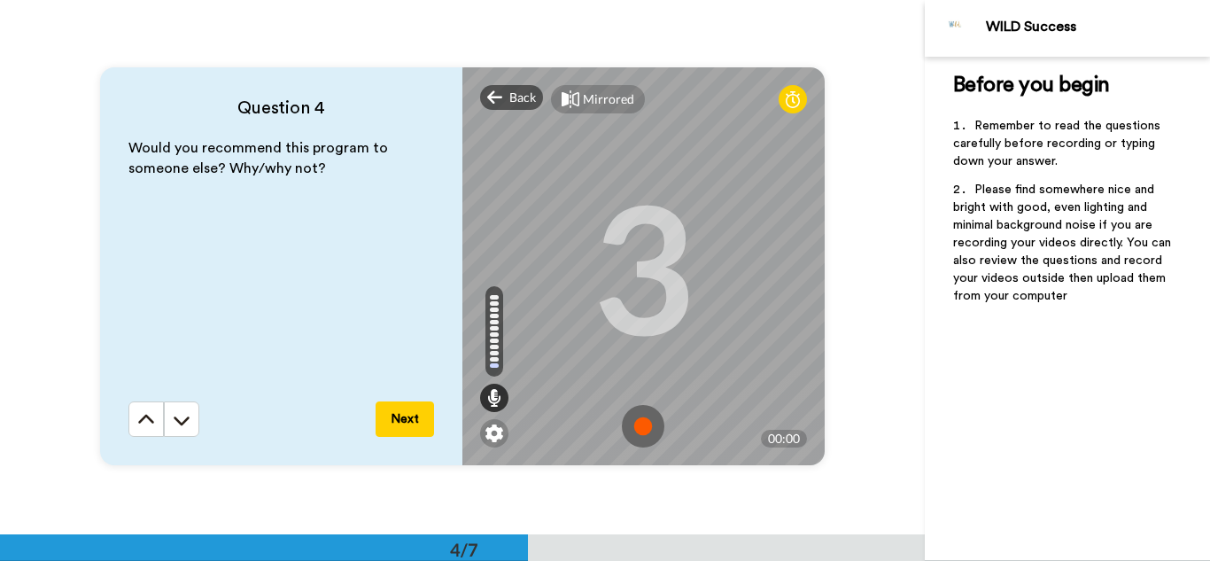
click at [650, 432] on img at bounding box center [643, 426] width 43 height 43
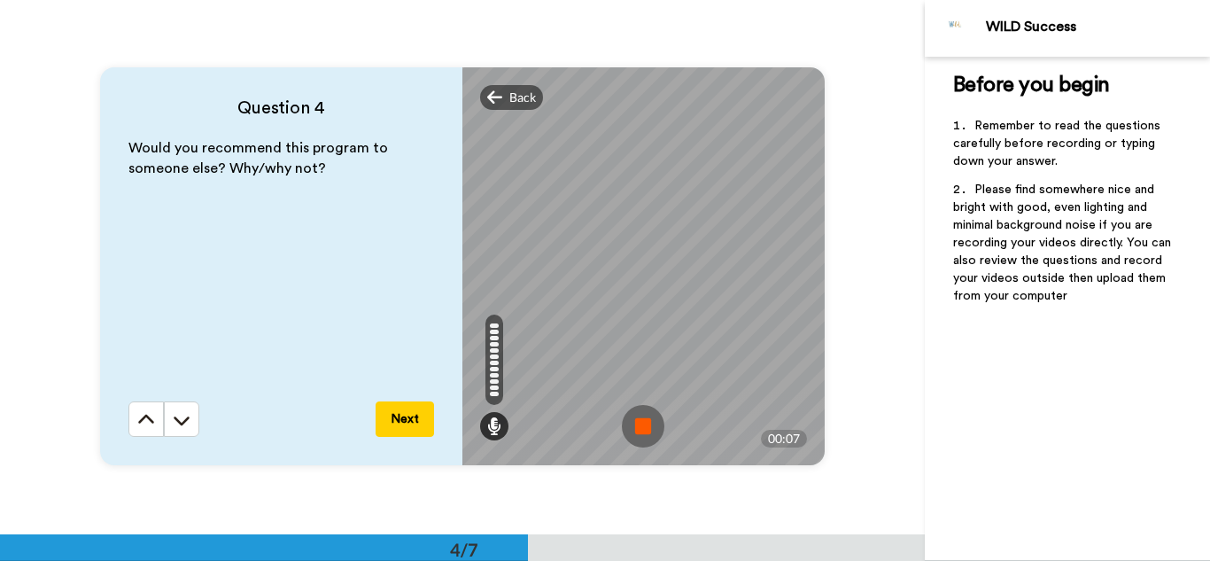
click at [650, 432] on img at bounding box center [643, 426] width 43 height 43
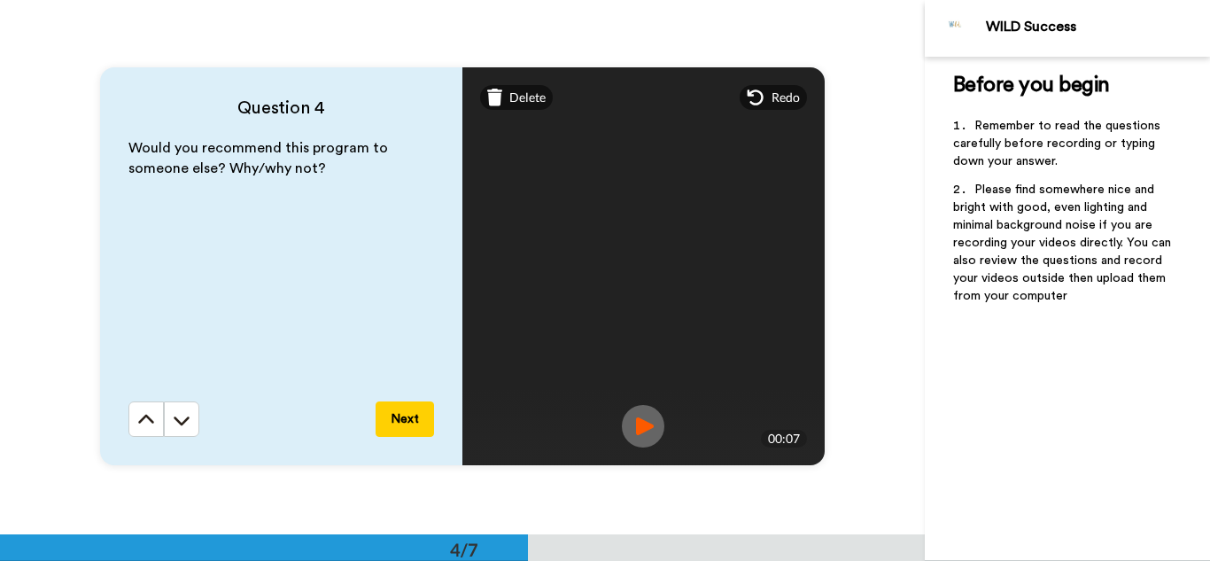
click at [403, 411] on button "Next" at bounding box center [405, 418] width 58 height 35
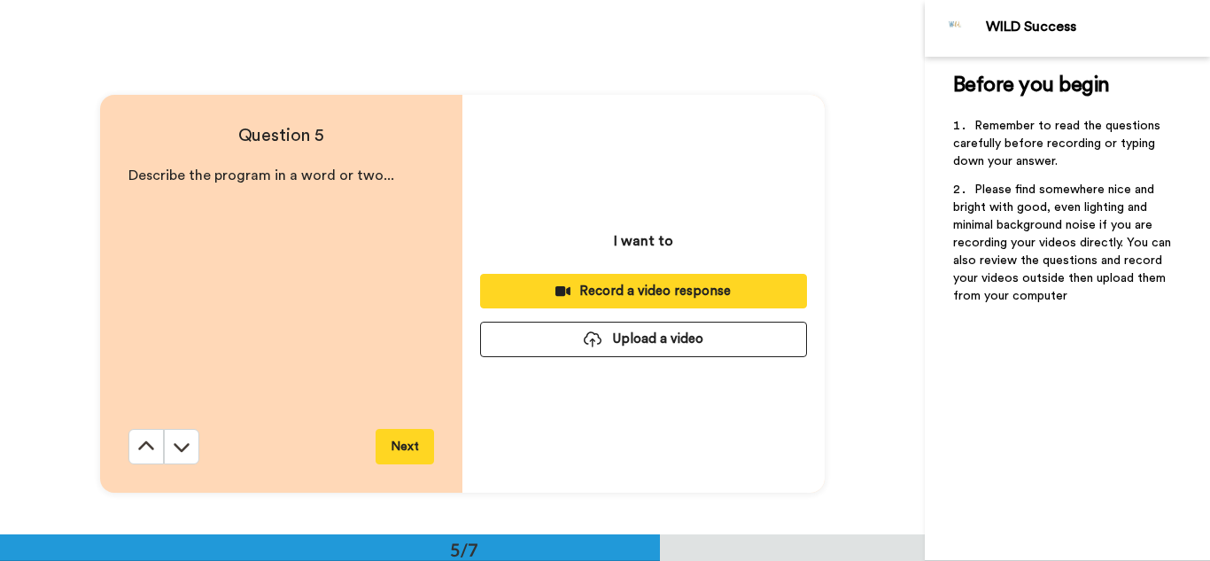
scroll to position [2136, 0]
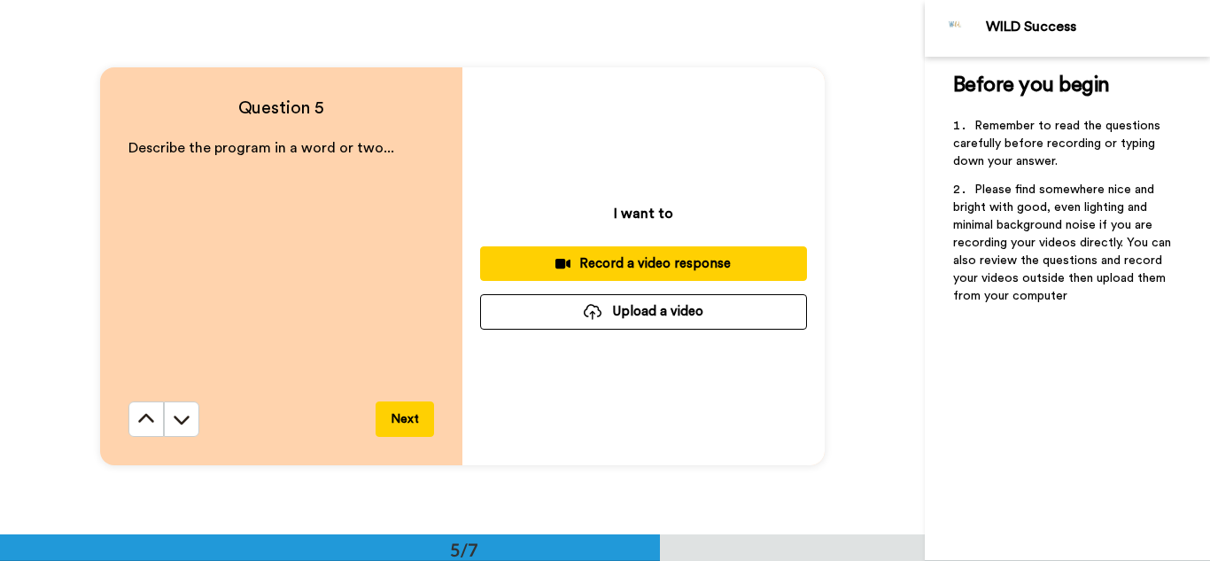
click at [603, 276] on button "Record a video response" at bounding box center [643, 263] width 327 height 35
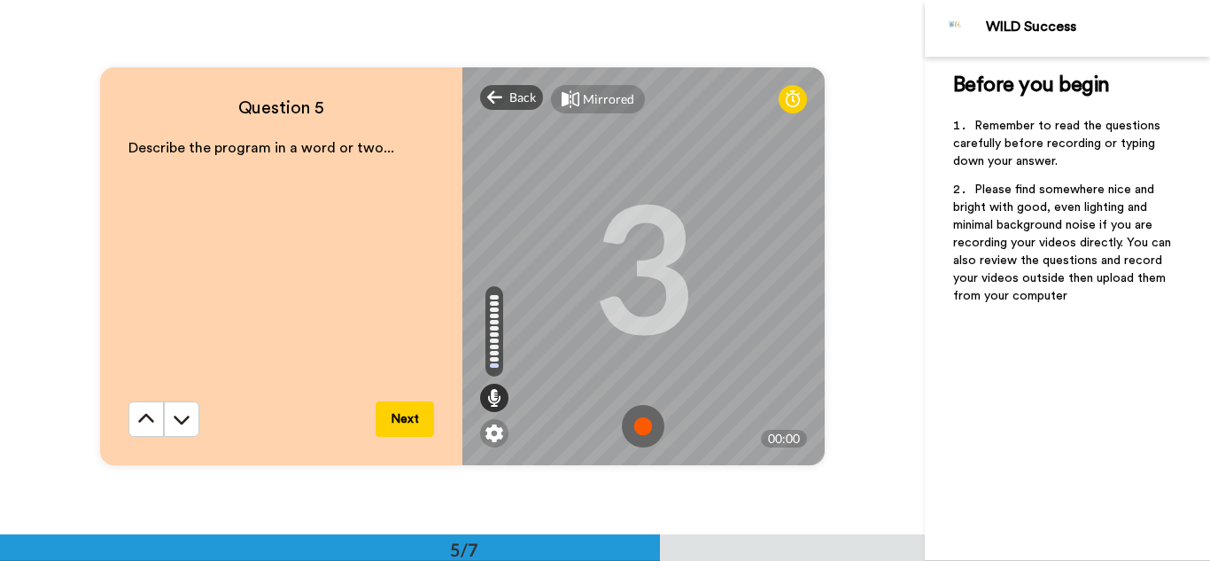
click at [633, 412] on img at bounding box center [643, 426] width 43 height 43
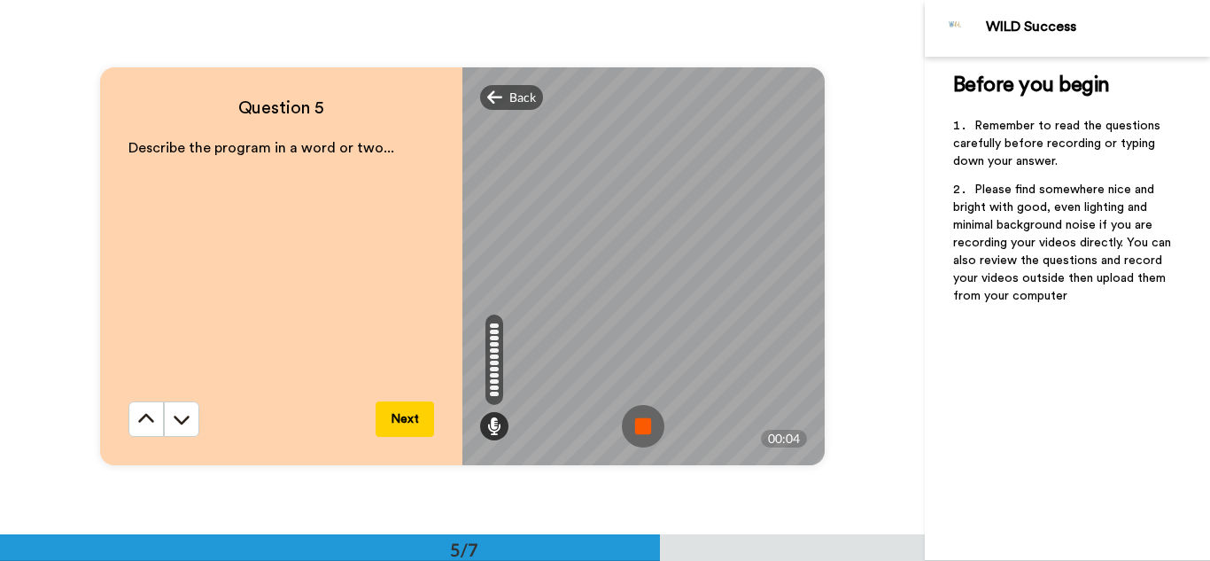
click at [395, 415] on button "Next" at bounding box center [405, 418] width 58 height 35
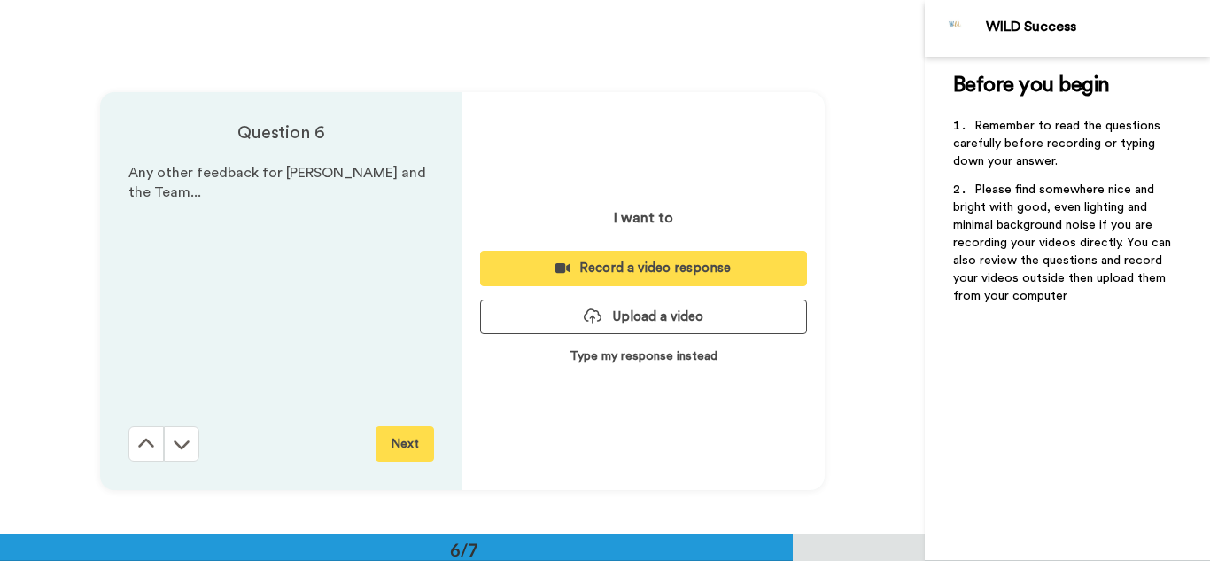
scroll to position [2670, 0]
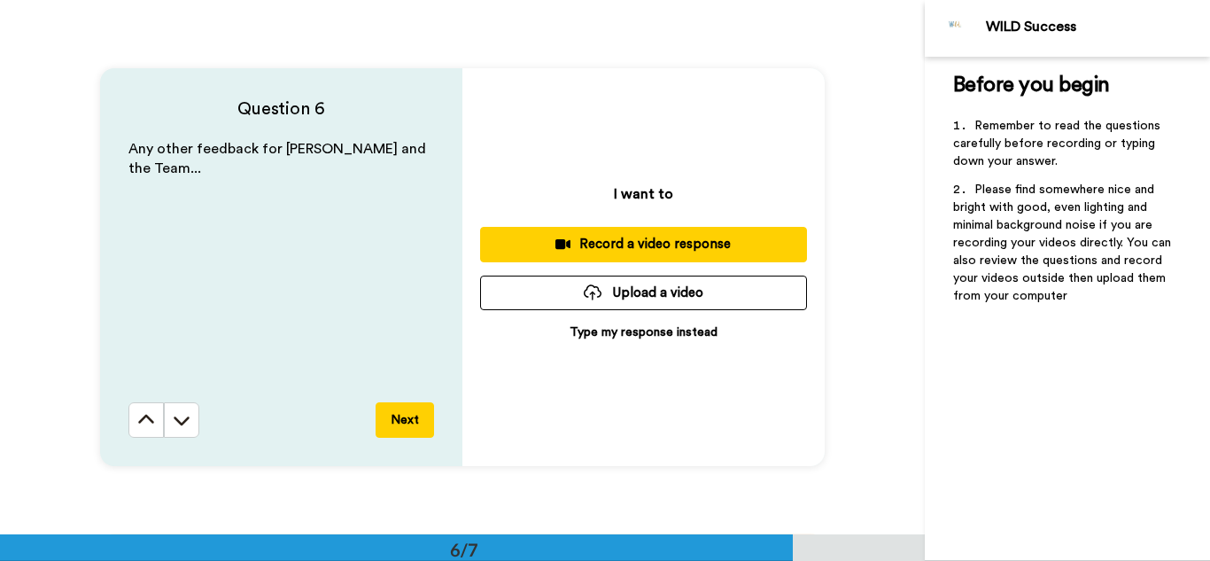
click at [626, 239] on div "Record a video response" at bounding box center [643, 244] width 299 height 19
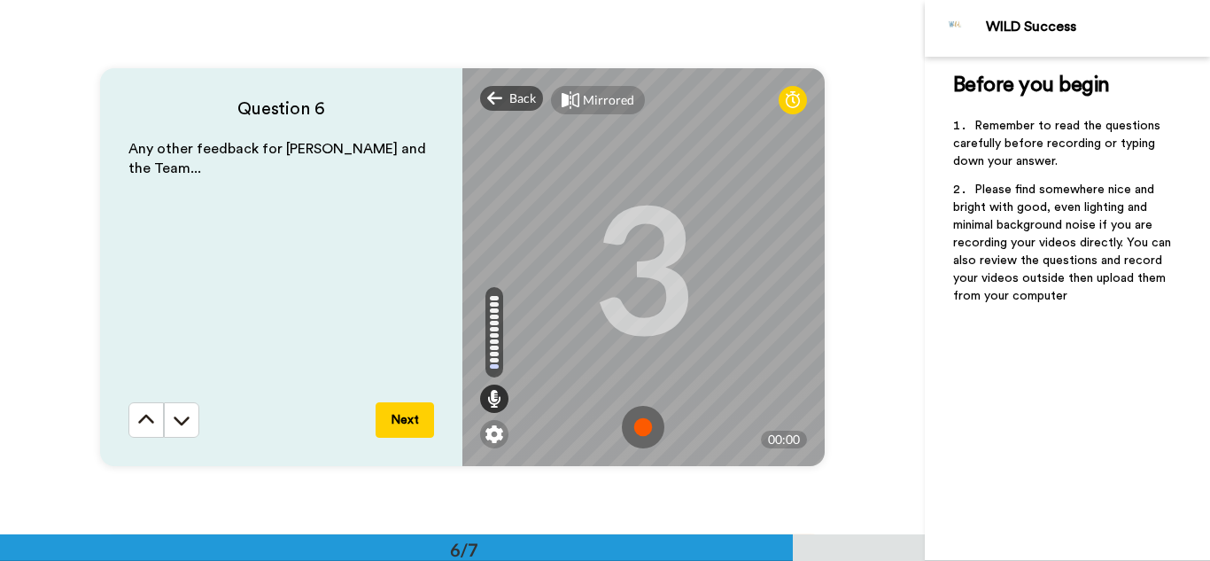
click at [634, 422] on img at bounding box center [643, 427] width 43 height 43
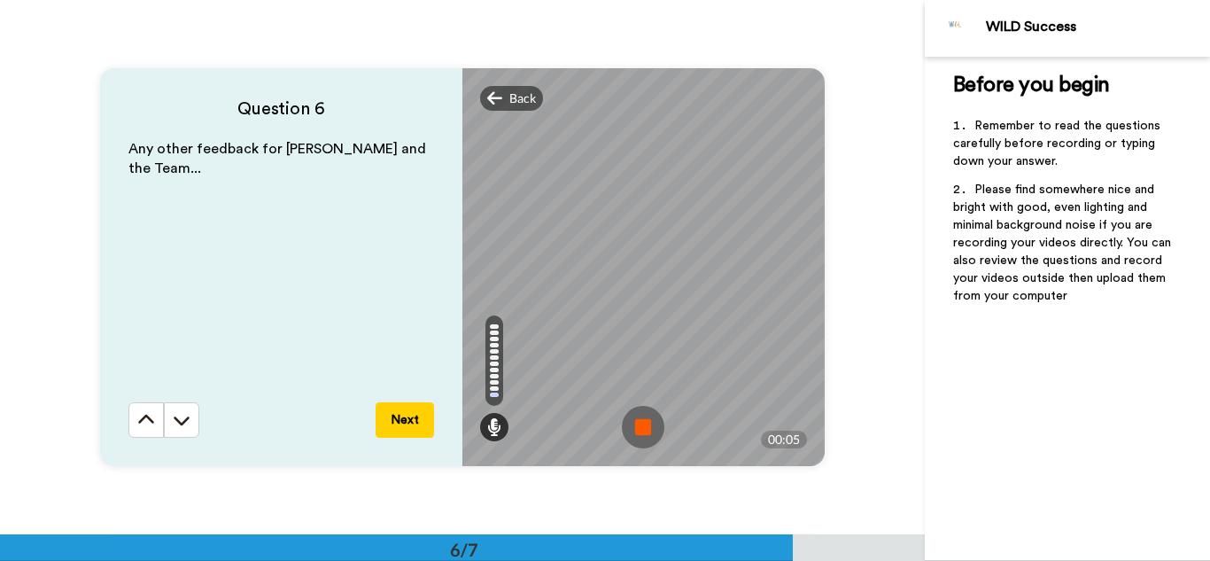
click at [411, 414] on button "Next" at bounding box center [405, 419] width 58 height 35
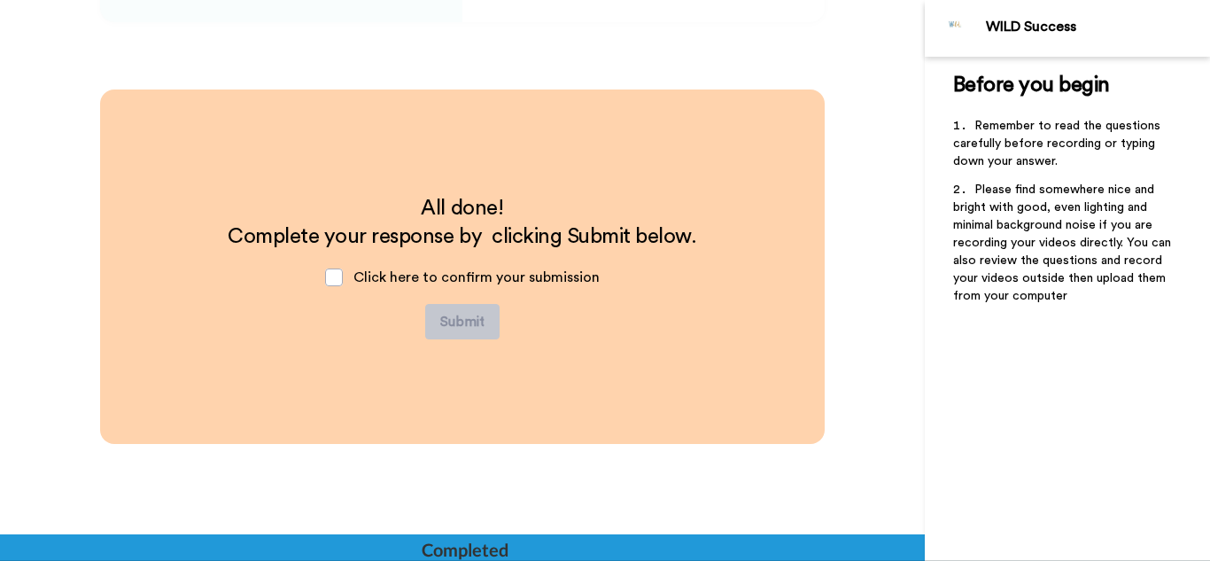
scroll to position [3115, 0]
click at [334, 281] on span at bounding box center [334, 277] width 18 height 18
click at [451, 316] on button "Submit" at bounding box center [462, 320] width 74 height 35
